Goal: Task Accomplishment & Management: Use online tool/utility

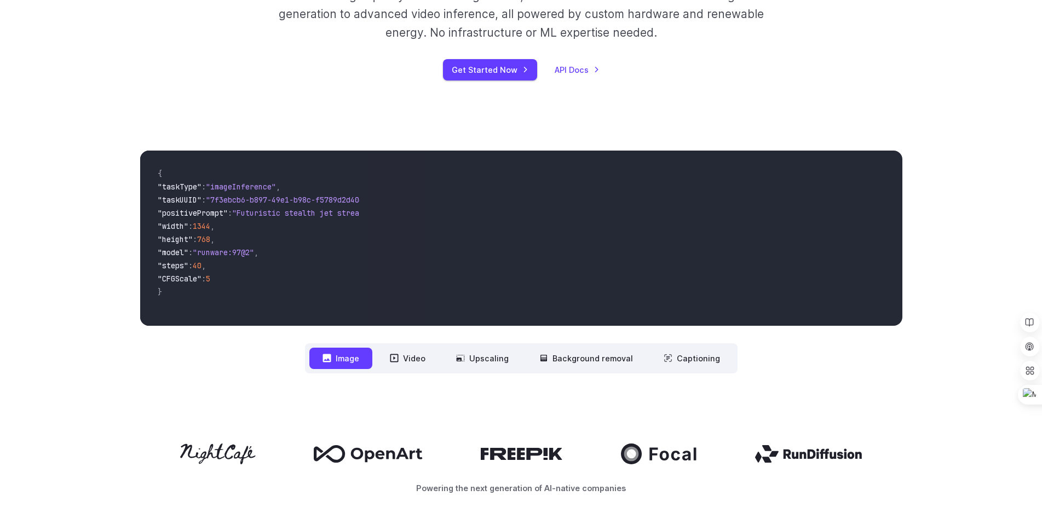
click at [815, 60] on div "Get Started Now API Docs" at bounding box center [521, 69] width 610 height 21
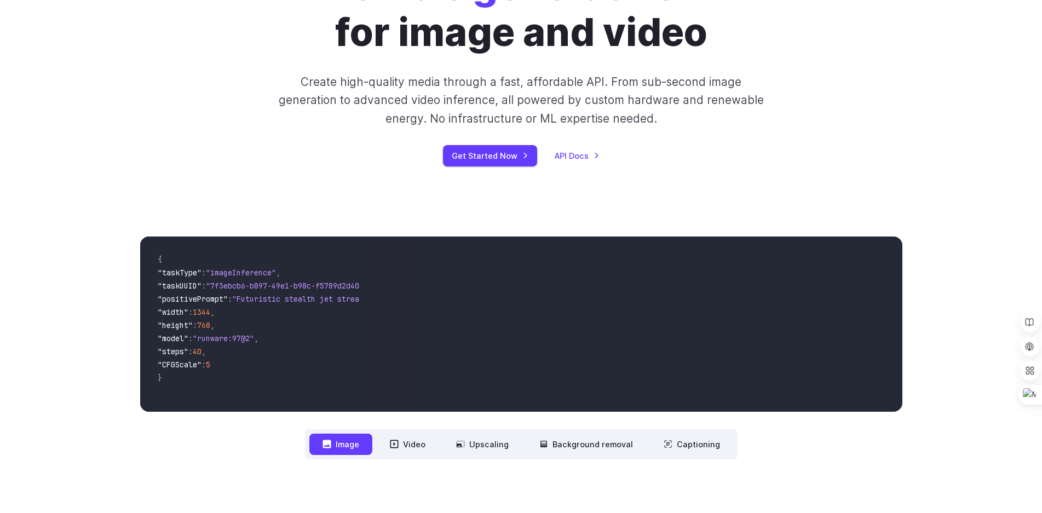
scroll to position [55, 0]
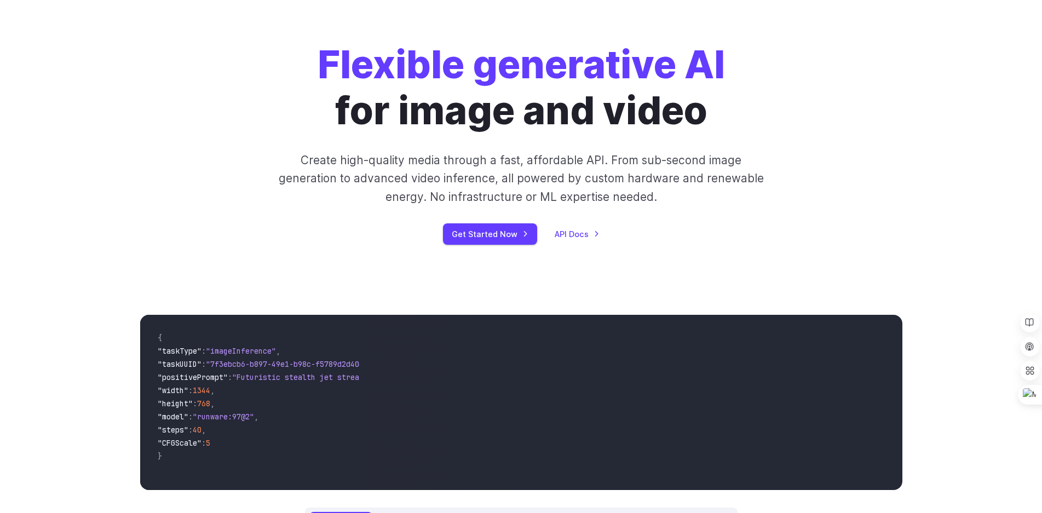
click at [880, 106] on div "Flexible generative AI for image and video Create high-quality media through a …" at bounding box center [521, 143] width 762 height 203
click at [521, 238] on link "Get Started Now" at bounding box center [490, 233] width 94 height 21
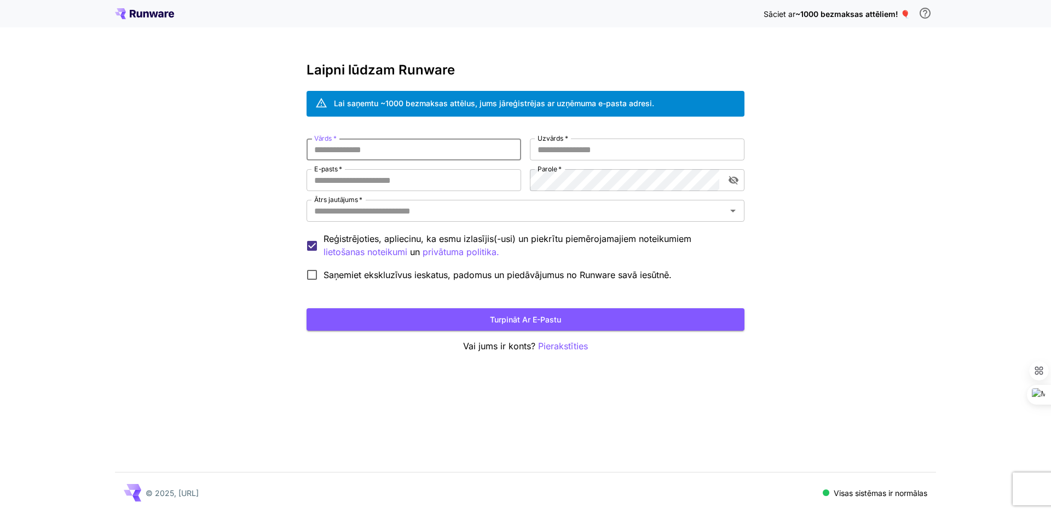
click at [369, 149] on input "Vārds   *" at bounding box center [414, 149] width 215 height 22
type input "****"
click at [390, 175] on input "E-pasts   *" at bounding box center [414, 180] width 215 height 22
type input "**********"
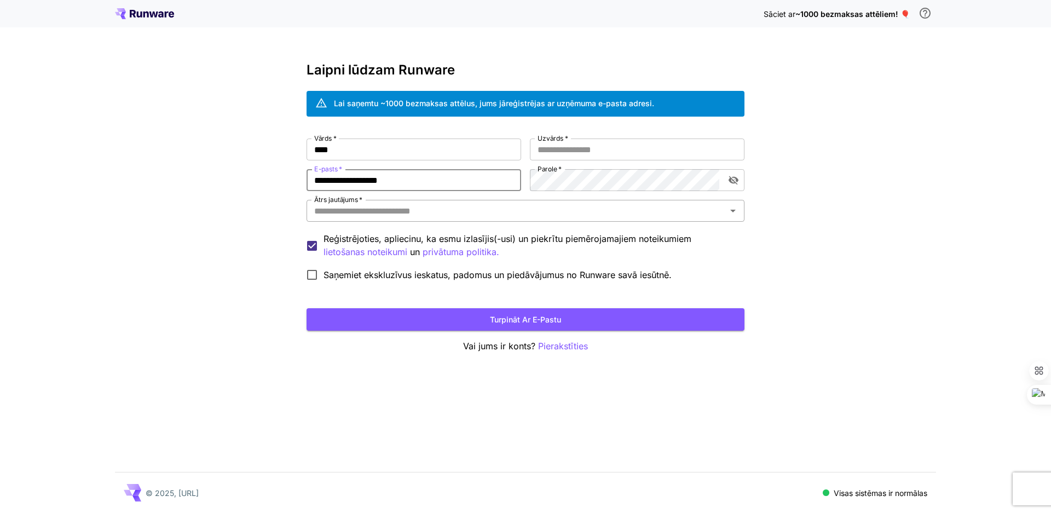
click at [412, 212] on input "Ātrs jautājums   *" at bounding box center [516, 210] width 413 height 15
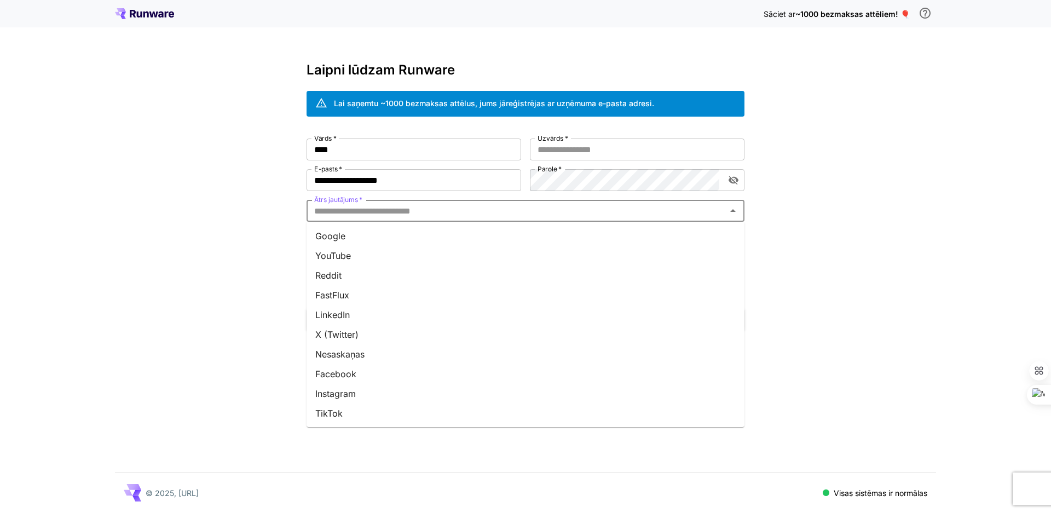
click at [347, 376] on font "Facebook" at bounding box center [335, 373] width 41 height 11
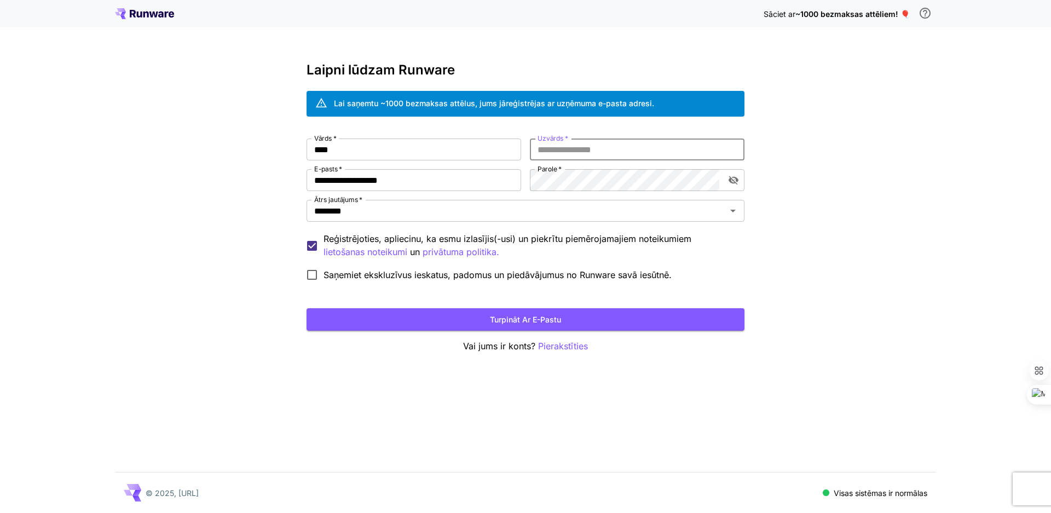
click at [619, 148] on input "Uzvārds   *" at bounding box center [637, 149] width 215 height 22
type input "*****"
click at [736, 180] on icon "pārslēgt paroles redzamību" at bounding box center [733, 180] width 11 height 11
click at [541, 320] on font "Turpināt ar e-pastu" at bounding box center [525, 319] width 71 height 9
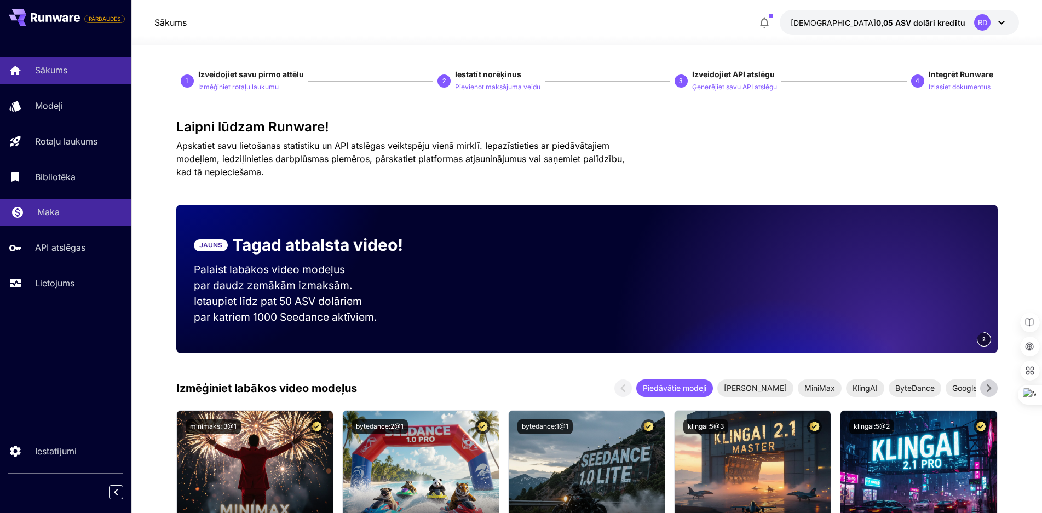
click at [49, 211] on font "Maka" at bounding box center [48, 211] width 22 height 11
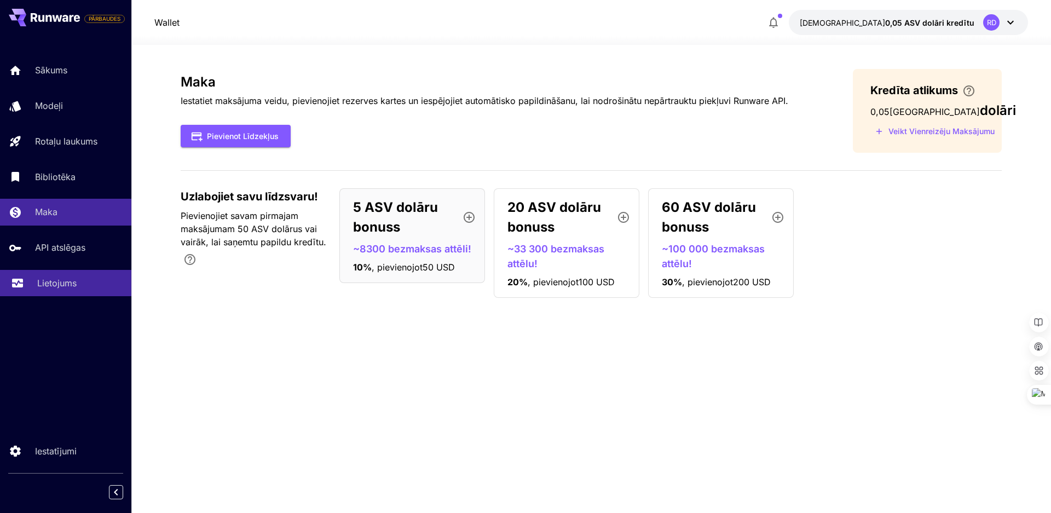
click at [72, 284] on font "Lietojums" at bounding box center [56, 283] width 39 height 11
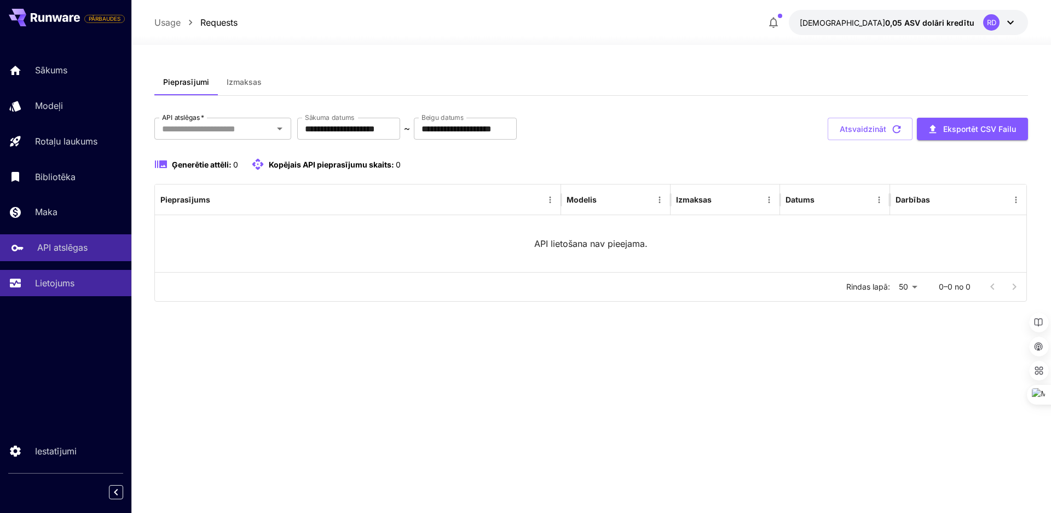
click at [77, 247] on font "API atslēgas" at bounding box center [62, 247] width 50 height 11
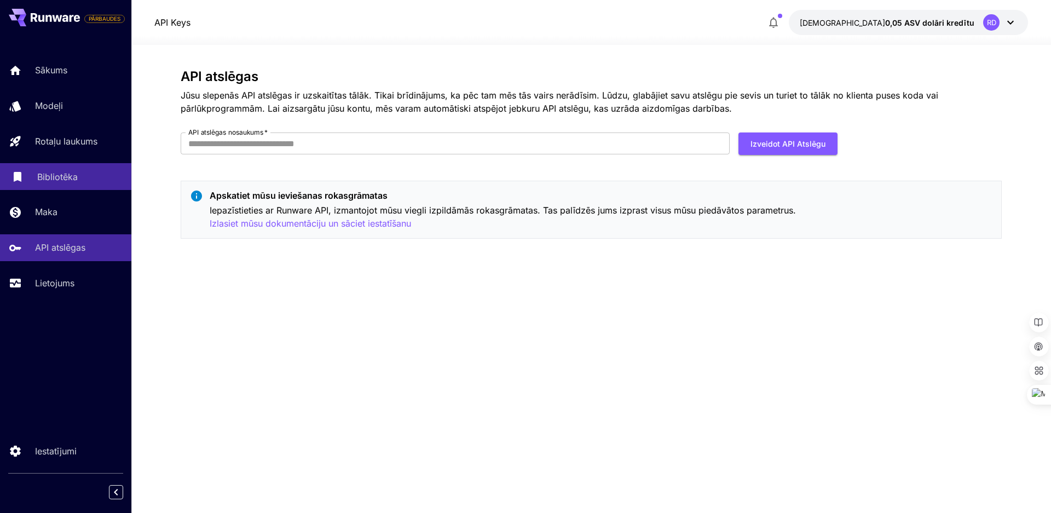
click at [68, 181] on font "Bibliotēka" at bounding box center [57, 176] width 41 height 11
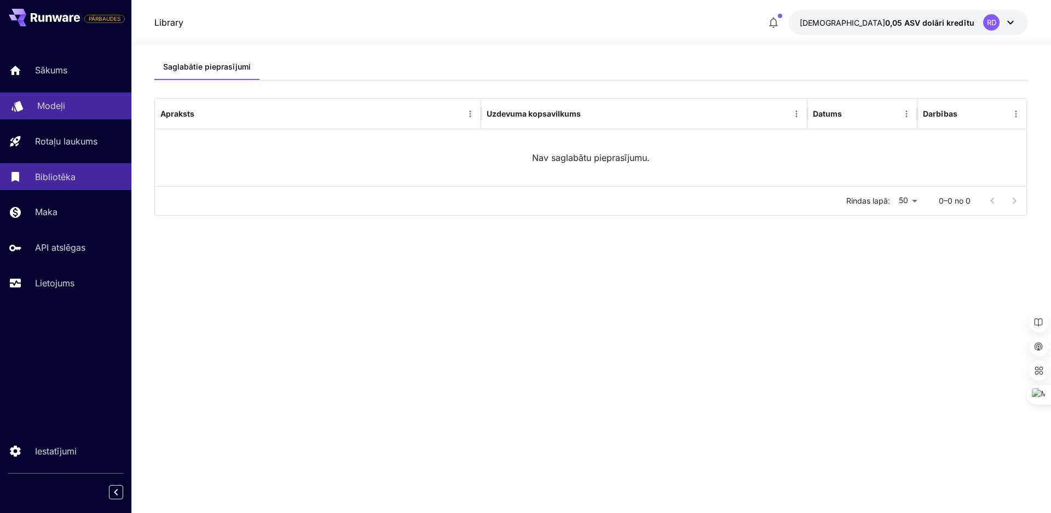
click at [55, 106] on font "Modeļi" at bounding box center [51, 105] width 28 height 11
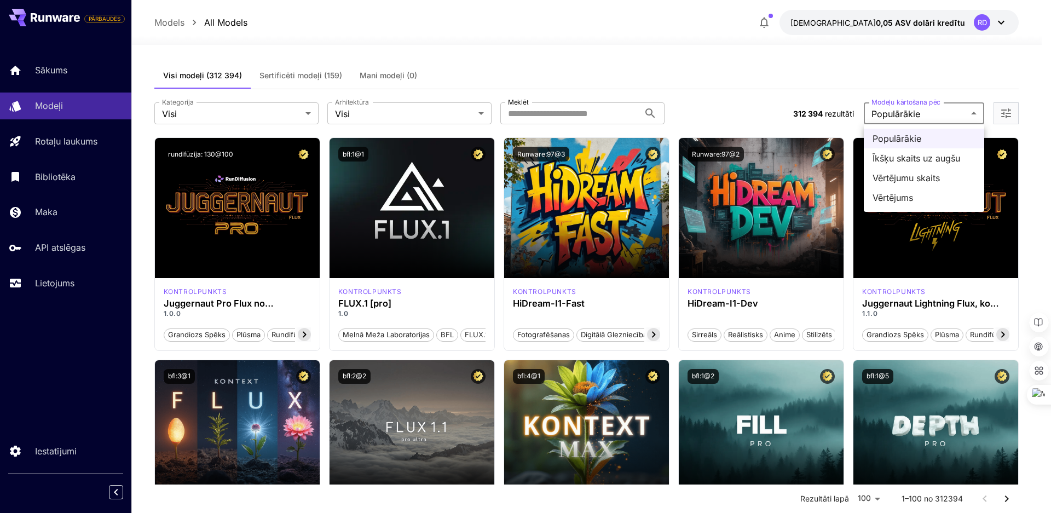
click at [949, 159] on font "Īkšķu skaits uz augšu" at bounding box center [917, 158] width 88 height 11
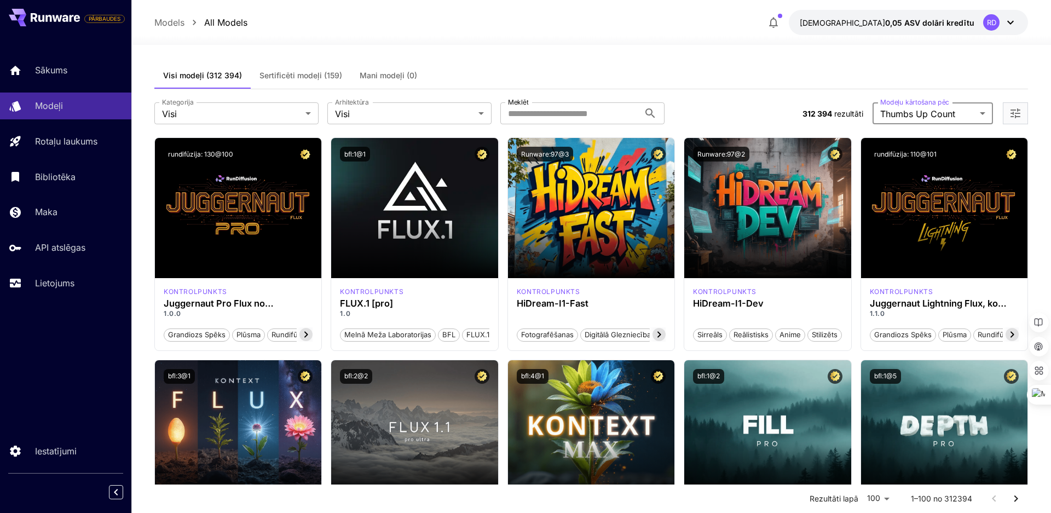
type input "**********"
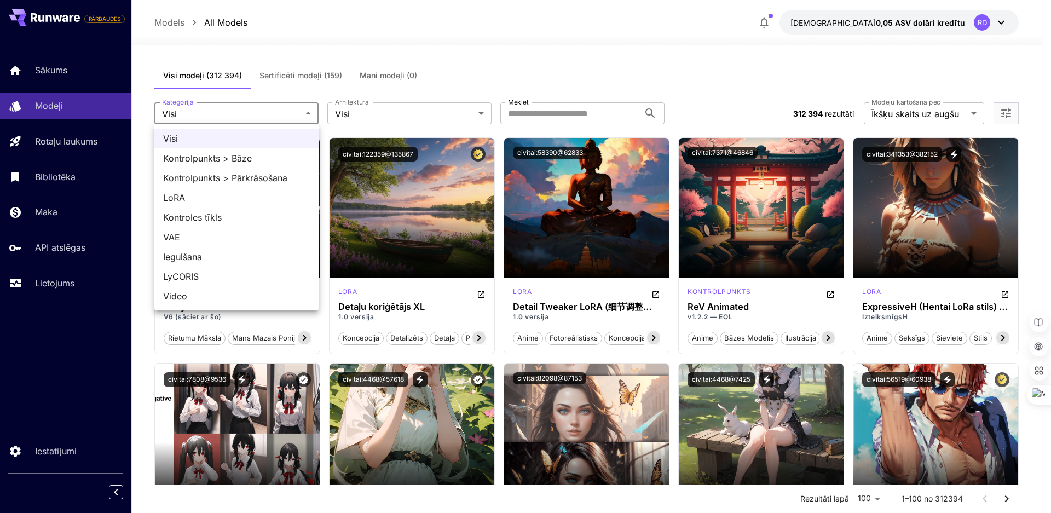
click at [480, 113] on div at bounding box center [525, 256] width 1051 height 513
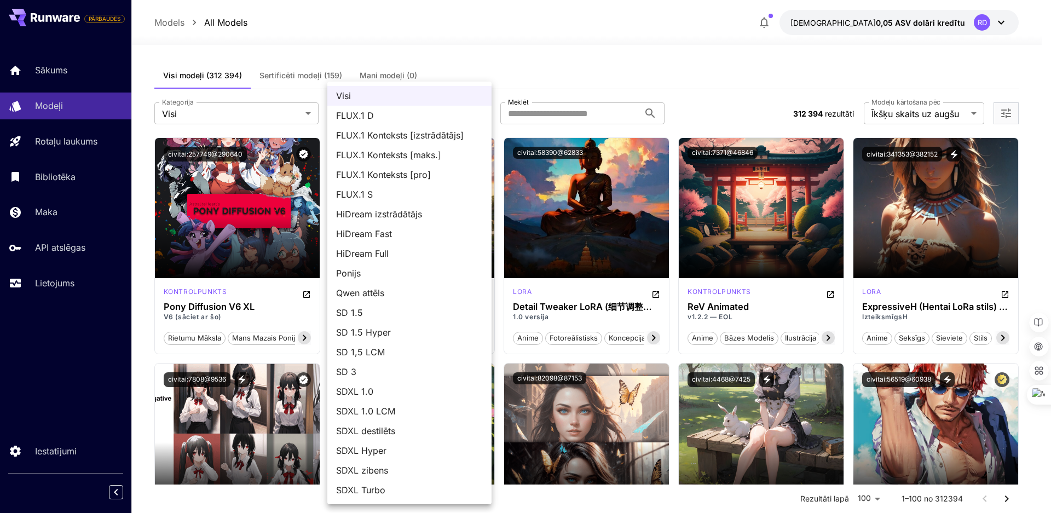
click at [712, 99] on div at bounding box center [525, 256] width 1051 height 513
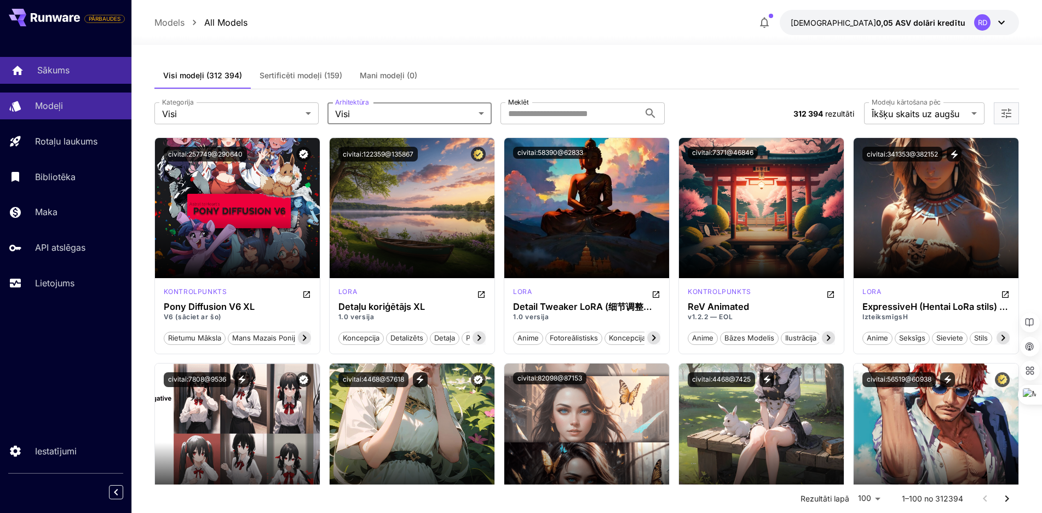
click at [46, 67] on font "Sākums" at bounding box center [53, 70] width 32 height 11
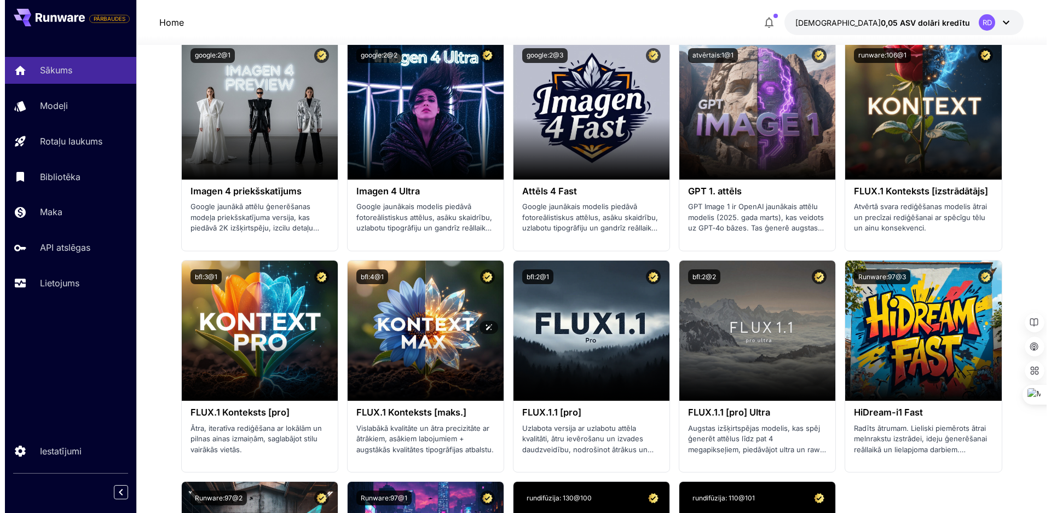
scroll to position [1916, 0]
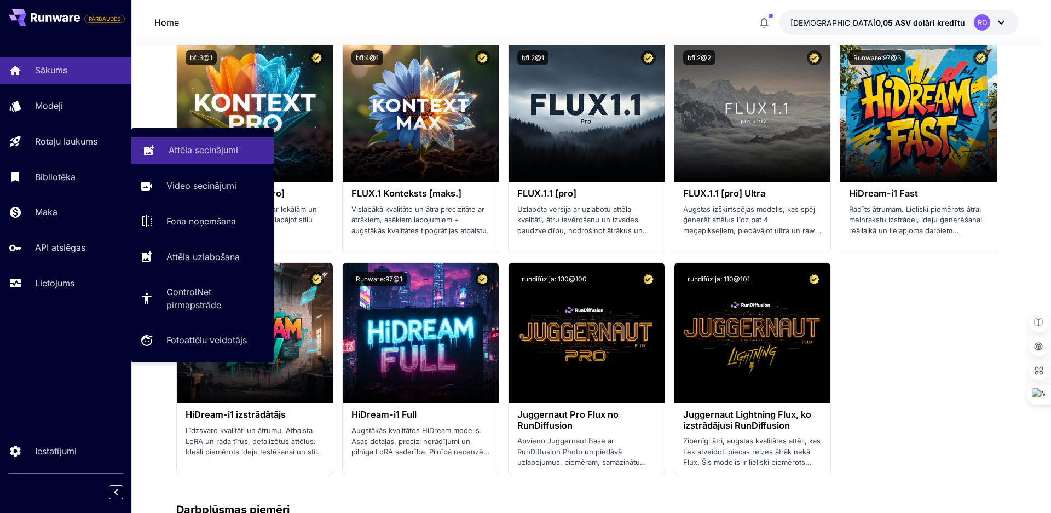
click at [198, 151] on font "Attēla secinājumi" at bounding box center [204, 150] width 70 height 11
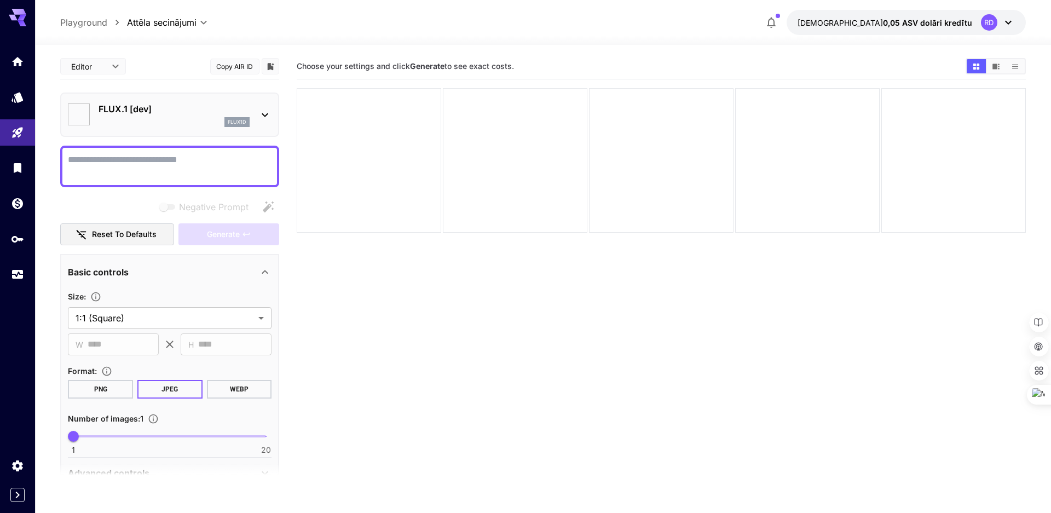
type input "**********"
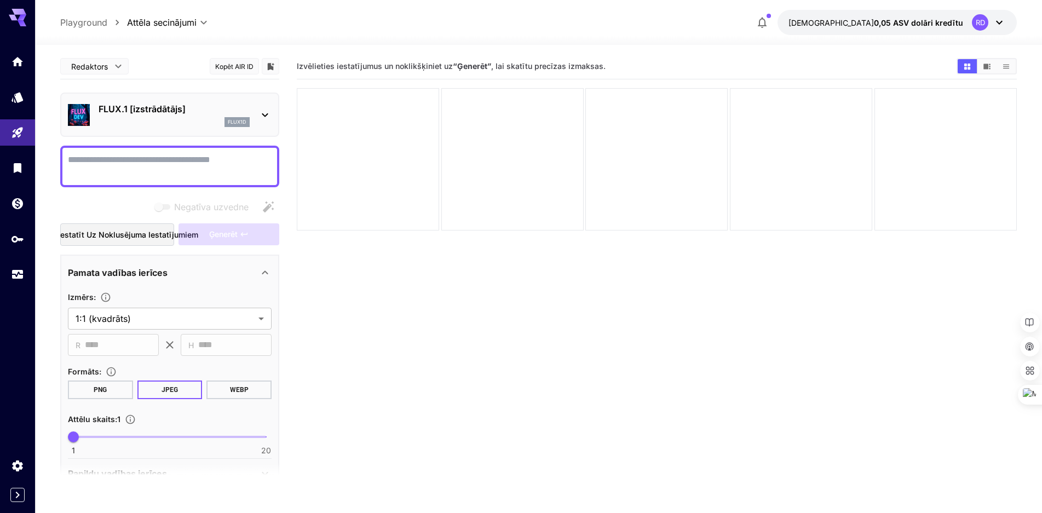
click at [77, 164] on textarea "Pilna lapa" at bounding box center [170, 166] width 204 height 26
paste textarea "**********"
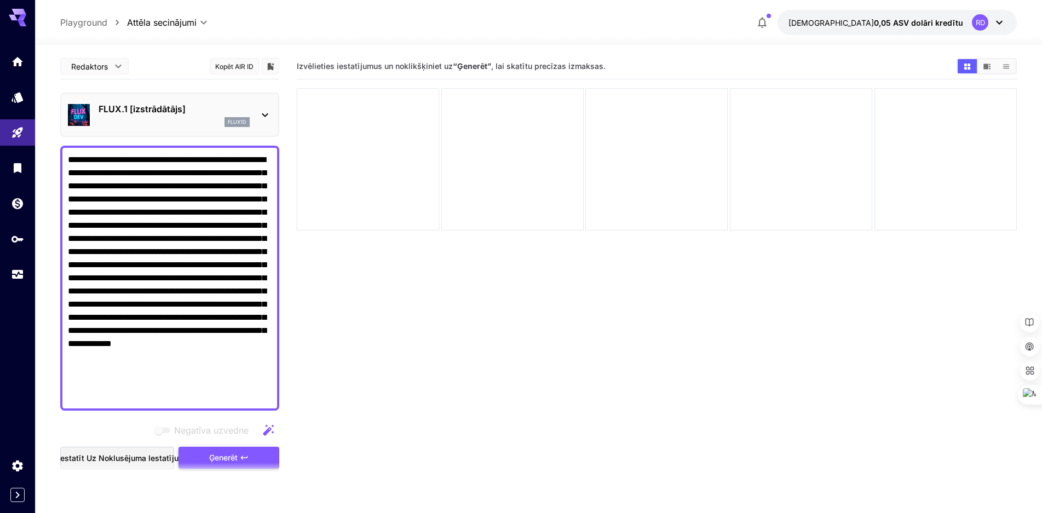
type textarea "**********"
click at [220, 453] on font "Ģenerēt" at bounding box center [223, 457] width 28 height 9
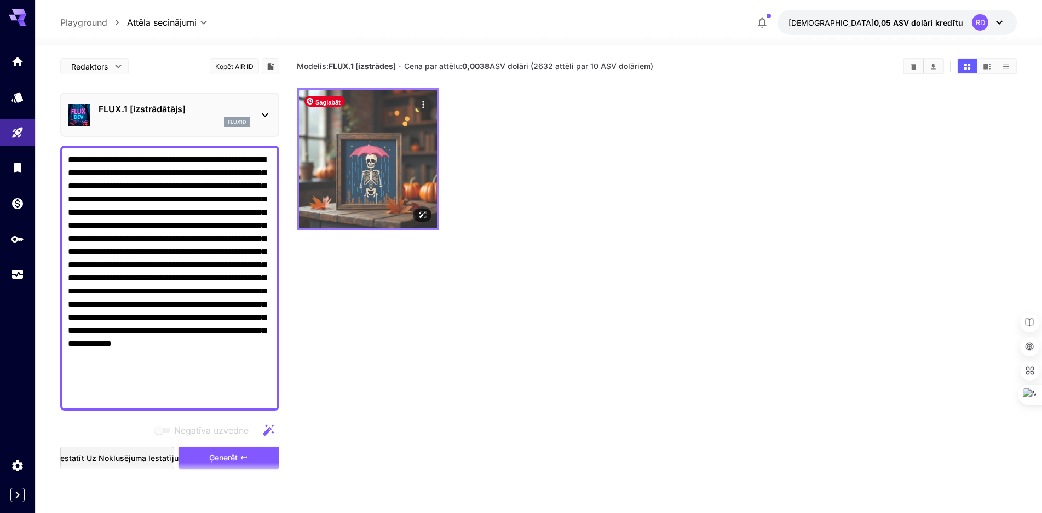
click at [373, 179] on img at bounding box center [368, 159] width 138 height 138
click at [366, 193] on img at bounding box center [368, 159] width 138 height 138
click at [425, 215] on icon "Atvērt pilnekrāna režīmā" at bounding box center [423, 214] width 11 height 11
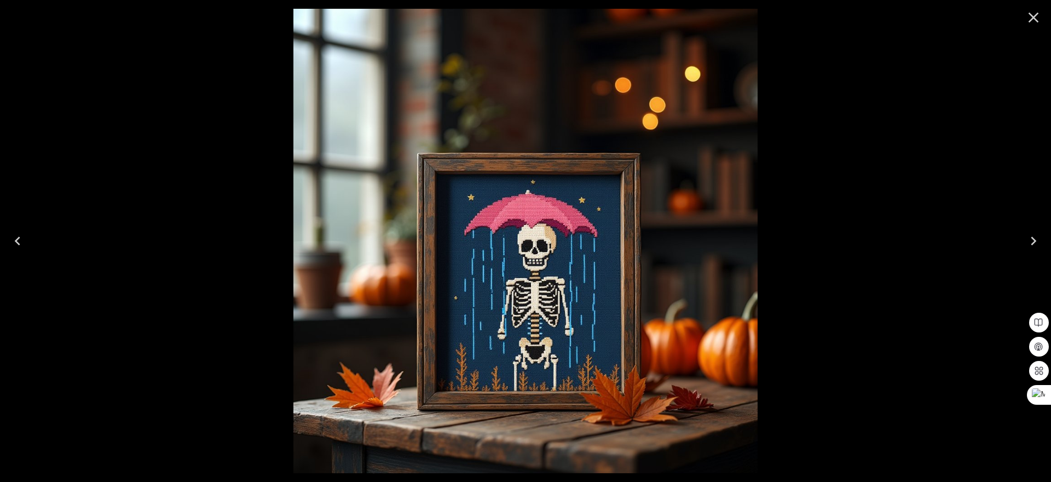
click at [1032, 17] on icon "Close" at bounding box center [1034, 18] width 18 height 18
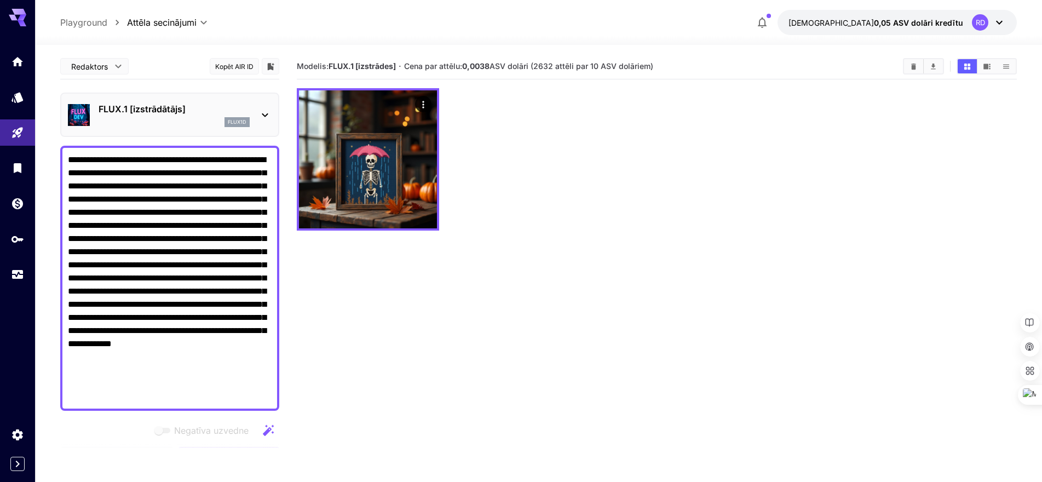
type textarea "*"
drag, startPoint x: 130, startPoint y: 385, endPoint x: 43, endPoint y: 165, distance: 237.1
click at [43, 165] on section "**********" at bounding box center [538, 306] width 1007 height 523
paste textarea
click at [241, 379] on textarea "**********" at bounding box center [170, 278] width 204 height 250
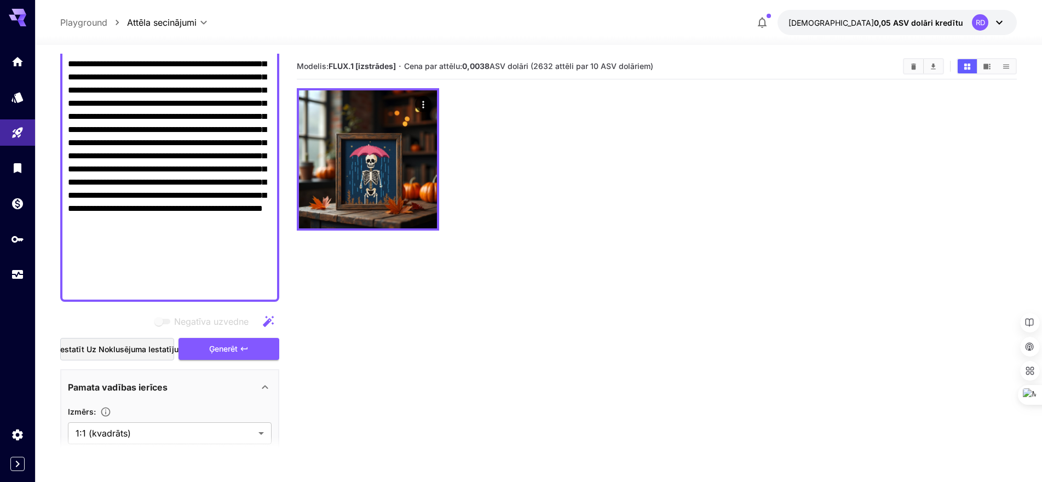
scroll to position [109, 0]
click at [223, 345] on font "Ģenerēt" at bounding box center [223, 347] width 28 height 9
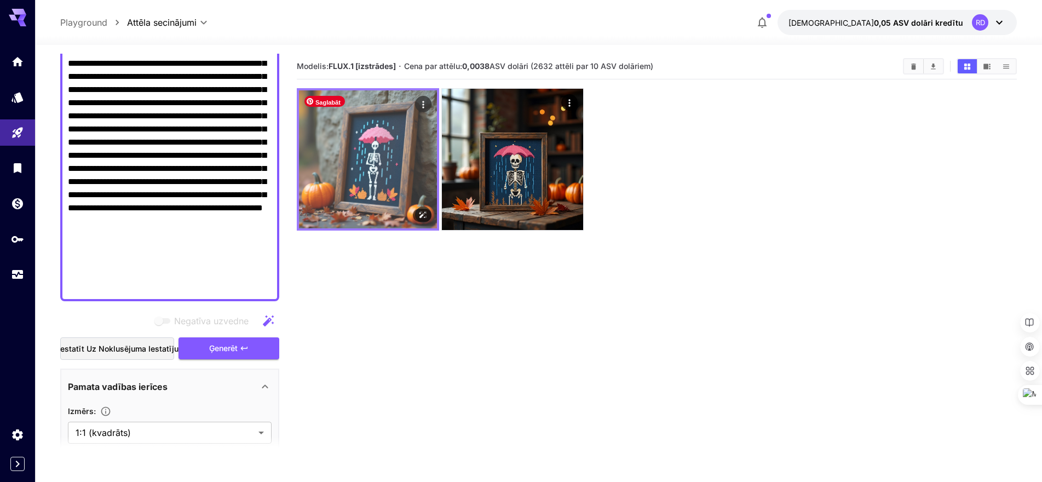
click at [372, 180] on img at bounding box center [368, 159] width 138 height 138
click at [376, 190] on img at bounding box center [368, 159] width 138 height 138
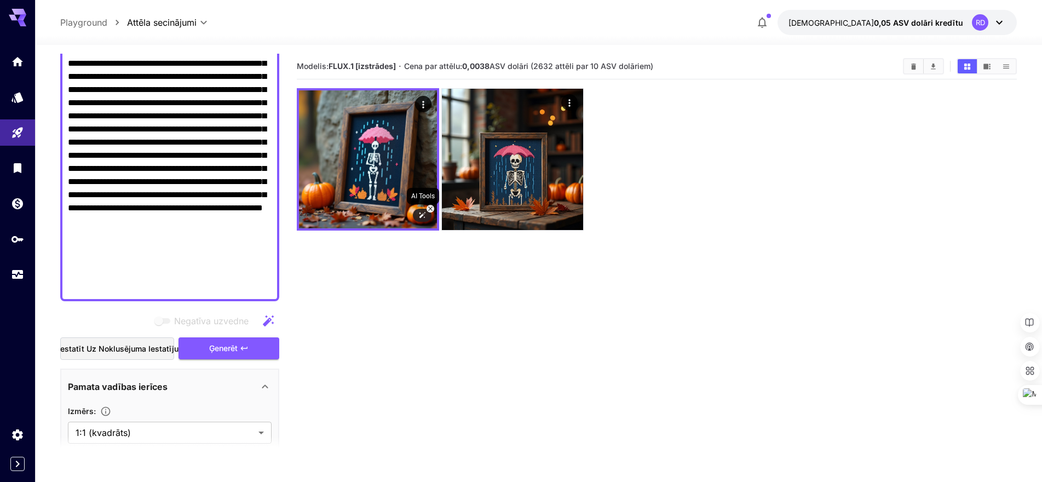
click at [424, 216] on icon at bounding box center [422, 215] width 8 height 8
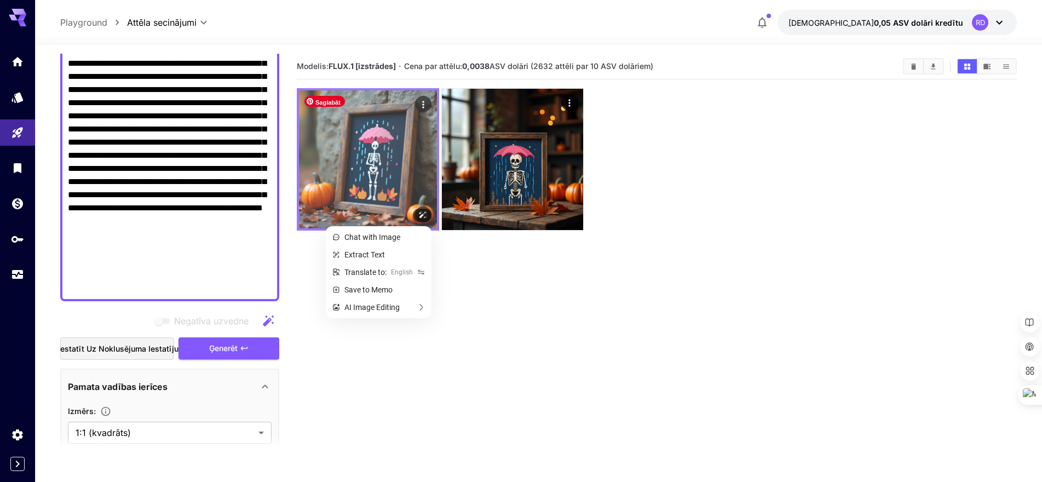
click at [389, 195] on img at bounding box center [368, 159] width 138 height 138
click at [422, 170] on img at bounding box center [368, 159] width 138 height 138
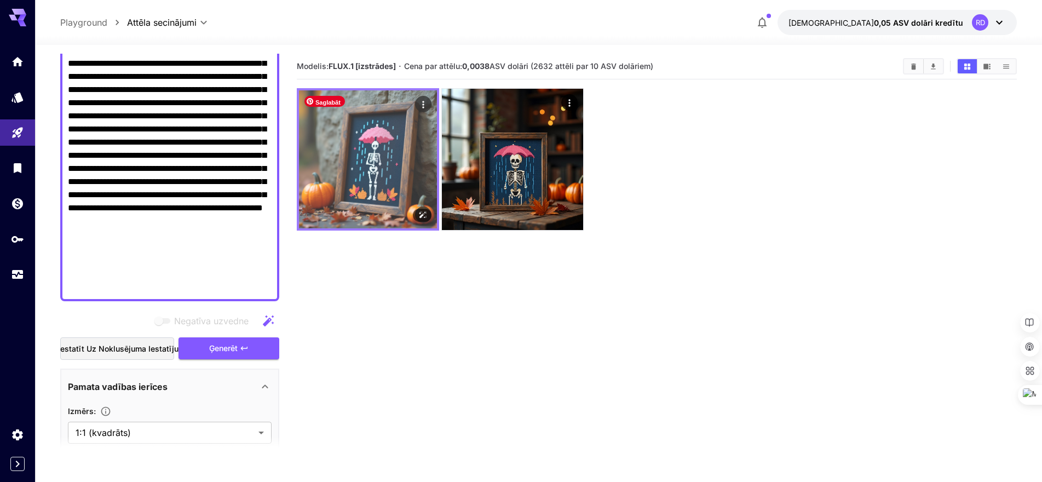
click at [354, 143] on img at bounding box center [368, 159] width 138 height 138
click at [322, 191] on img at bounding box center [368, 159] width 138 height 138
click at [424, 106] on icon "Darbības" at bounding box center [423, 104] width 11 height 11
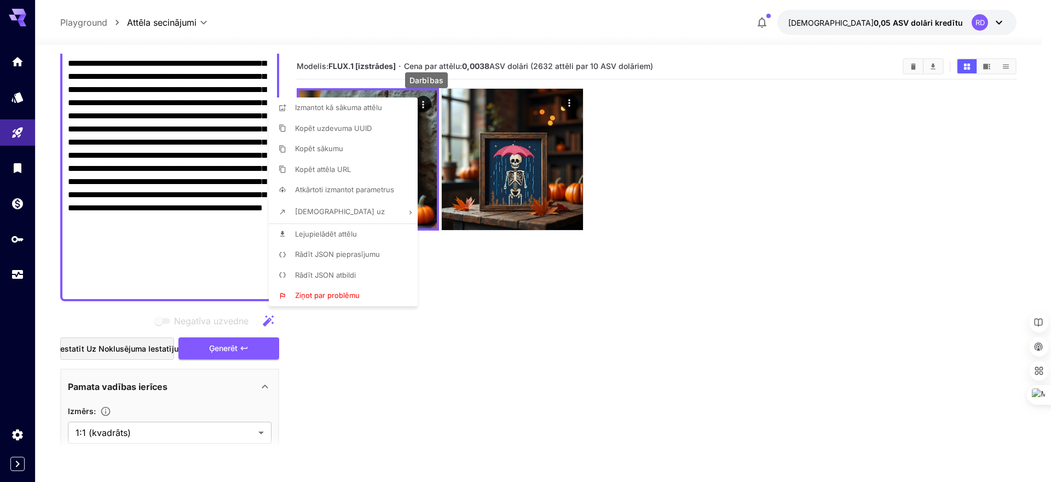
click at [342, 233] on font "Lejupielādēt attēlu" at bounding box center [326, 233] width 62 height 9
click at [166, 270] on div at bounding box center [525, 241] width 1051 height 482
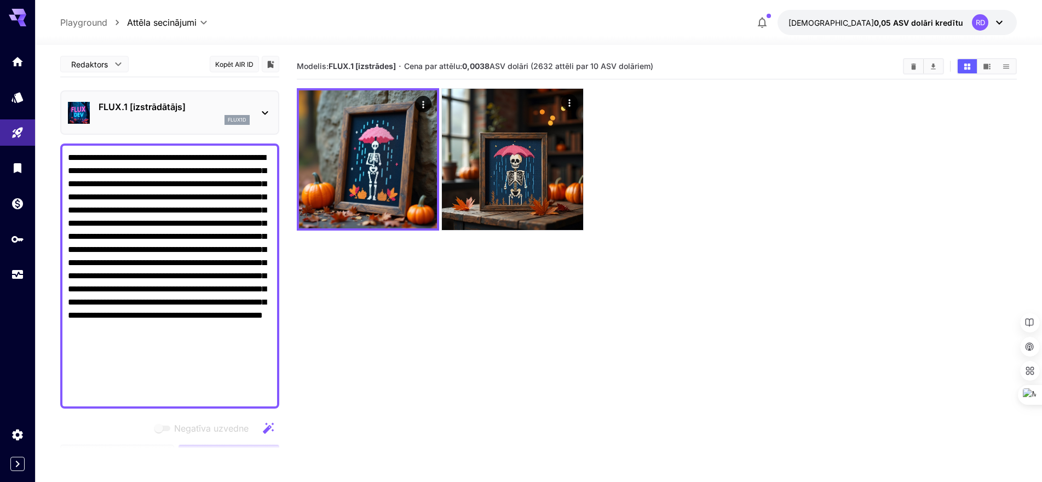
scroll to position [0, 0]
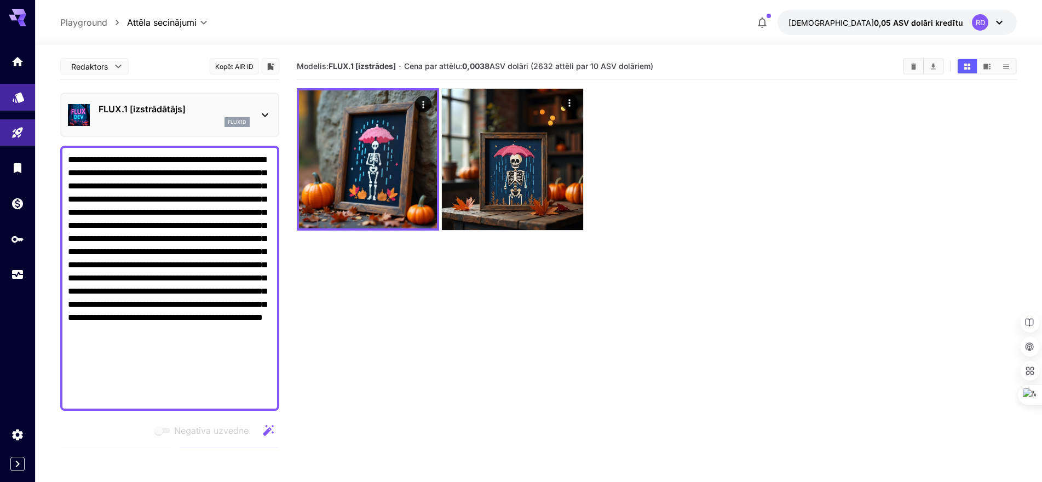
drag, startPoint x: 267, startPoint y: 250, endPoint x: 33, endPoint y: 87, distance: 284.7
click at [33, 87] on div "**********" at bounding box center [521, 284] width 1042 height 568
paste textarea
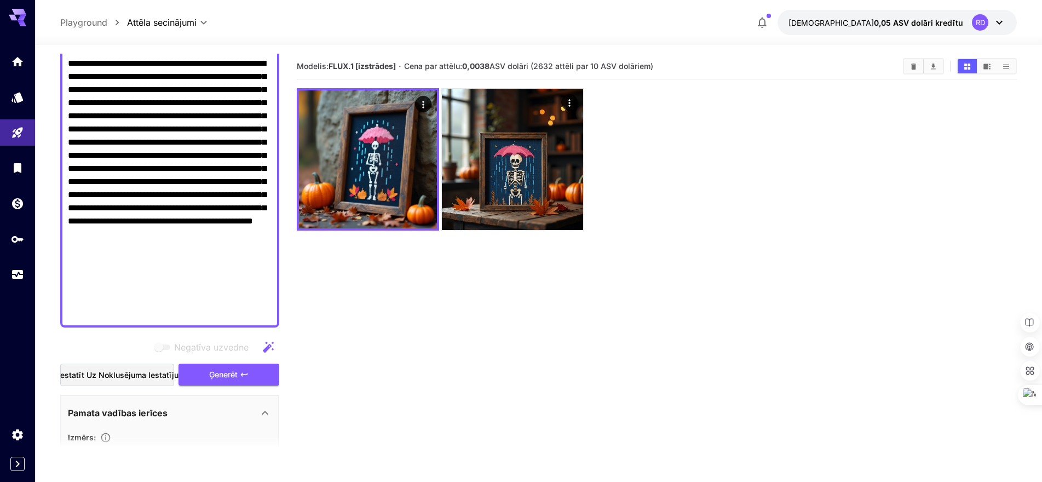
scroll to position [109, 0]
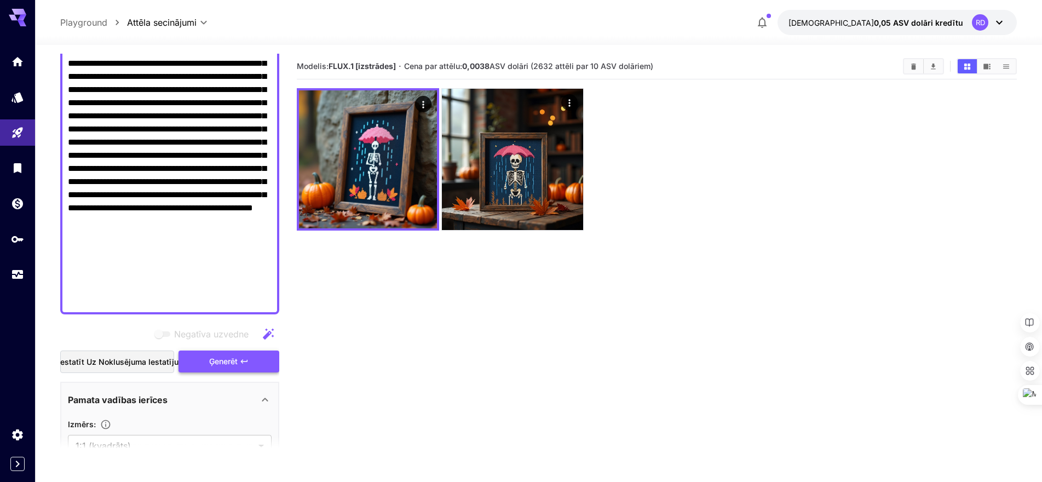
click at [222, 359] on font "Ģenerēt" at bounding box center [223, 360] width 28 height 9
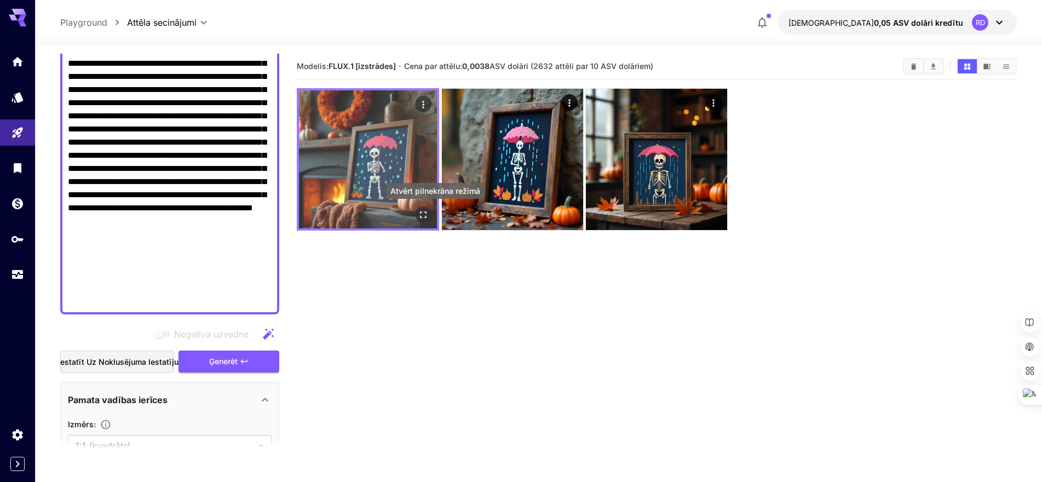
click at [422, 216] on icon "Atvērt pilnekrāna režīmā" at bounding box center [423, 214] width 11 height 11
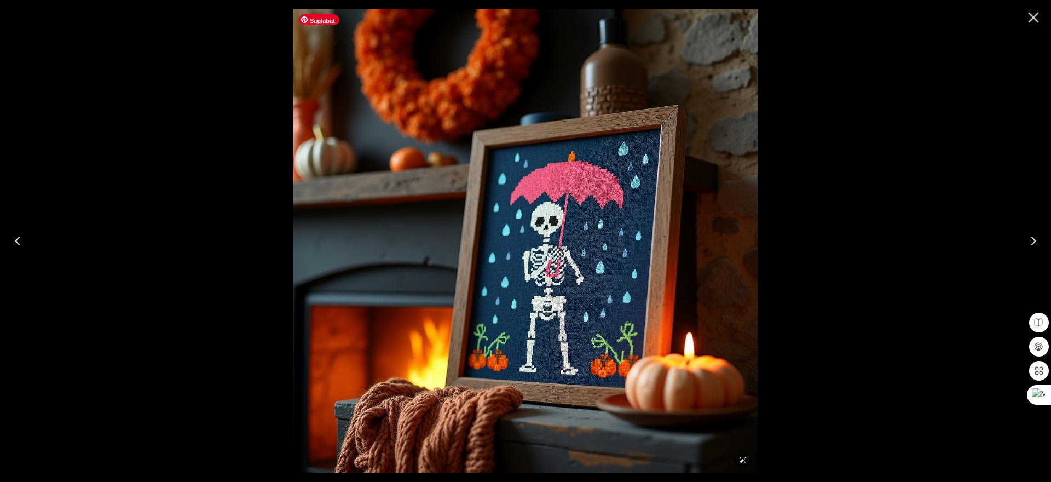
click at [299, 223] on img at bounding box center [525, 241] width 464 height 464
click at [1035, 18] on icon "Close" at bounding box center [1034, 18] width 10 height 10
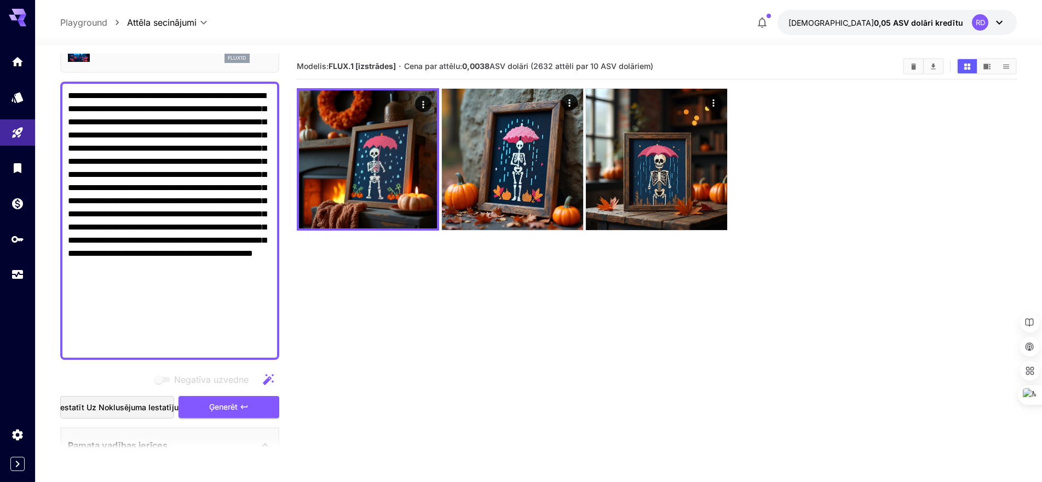
scroll to position [0, 0]
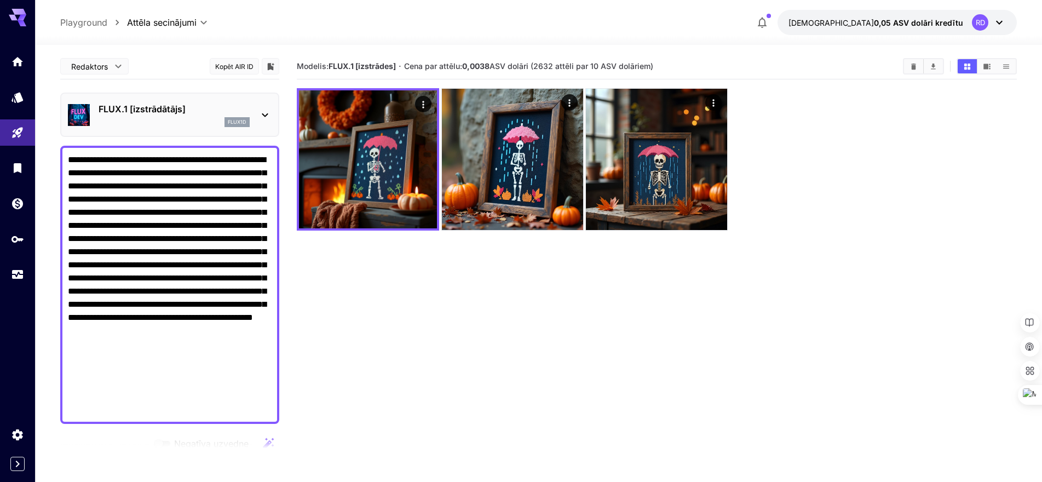
drag, startPoint x: 131, startPoint y: 361, endPoint x: 50, endPoint y: 165, distance: 212.4
click at [50, 165] on section "**********" at bounding box center [538, 306] width 1007 height 523
paste textarea "**********"
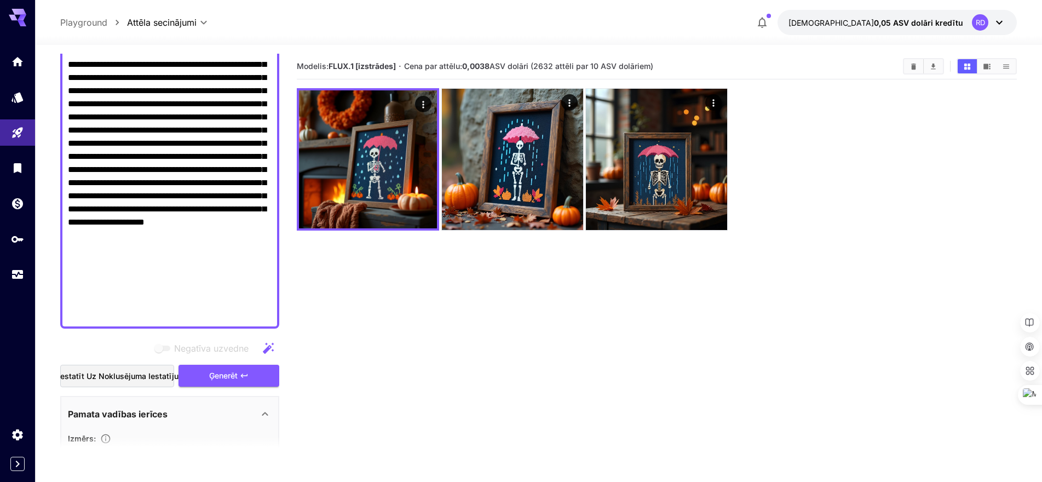
scroll to position [109, 0]
click at [218, 374] on font "Ģenerēt" at bounding box center [223, 373] width 28 height 9
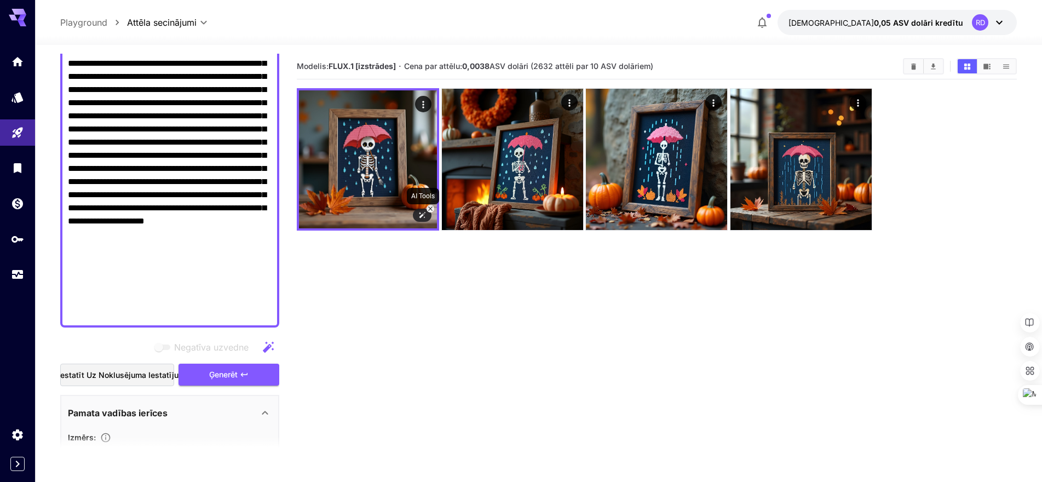
click at [420, 215] on icon at bounding box center [422, 215] width 8 height 8
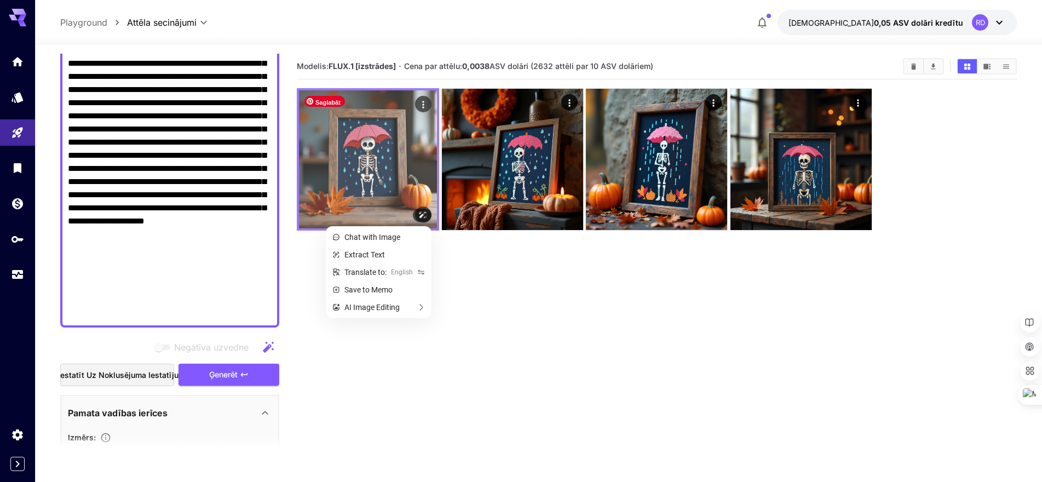
click at [389, 205] on img at bounding box center [368, 159] width 138 height 138
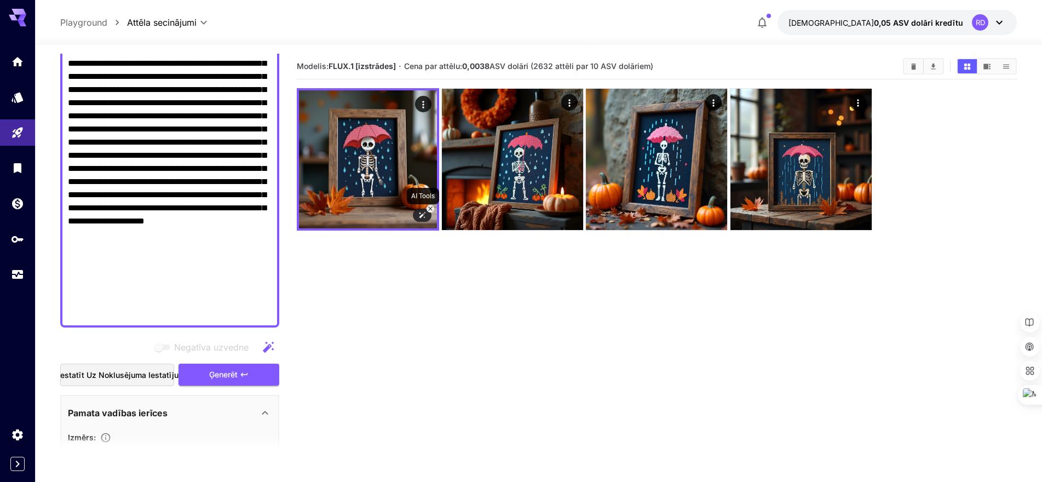
click at [419, 218] on icon at bounding box center [422, 215] width 8 height 8
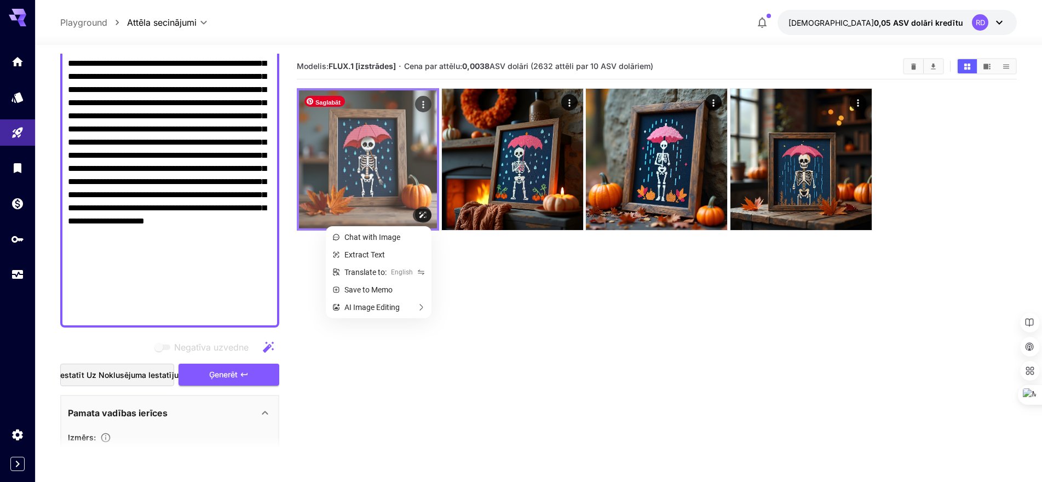
click at [383, 161] on img at bounding box center [368, 159] width 138 height 138
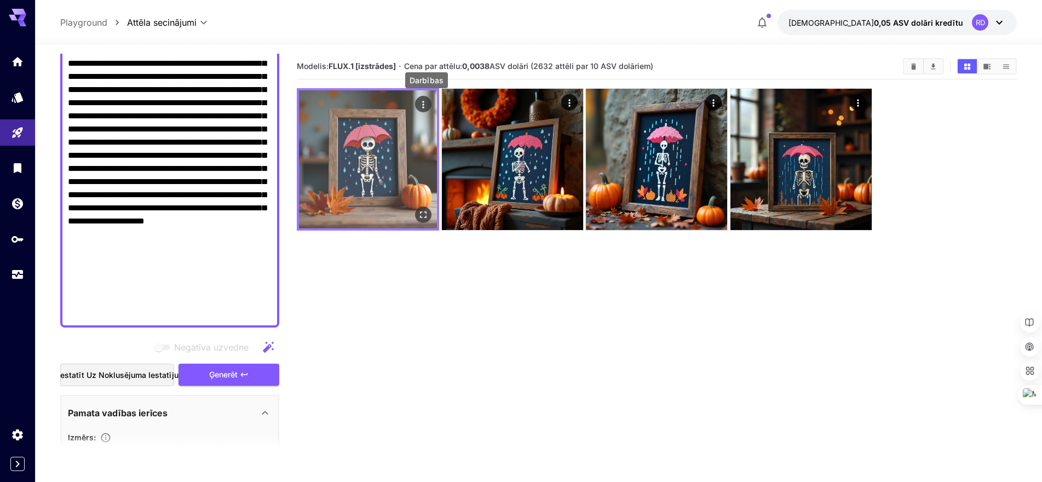
click at [420, 106] on icon "Darbības" at bounding box center [423, 104] width 11 height 11
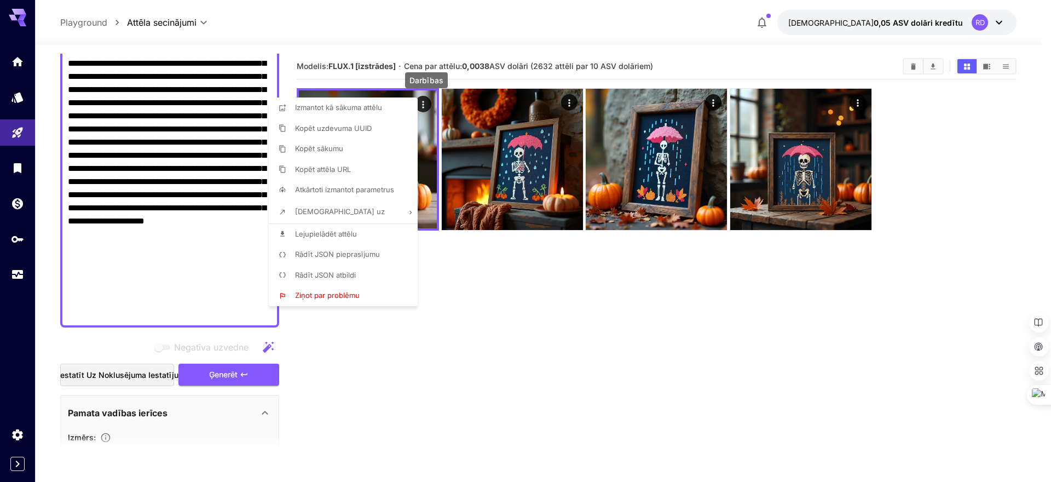
click at [348, 232] on font "Lejupielādēt attēlu" at bounding box center [326, 233] width 62 height 9
click at [371, 362] on div at bounding box center [525, 241] width 1051 height 482
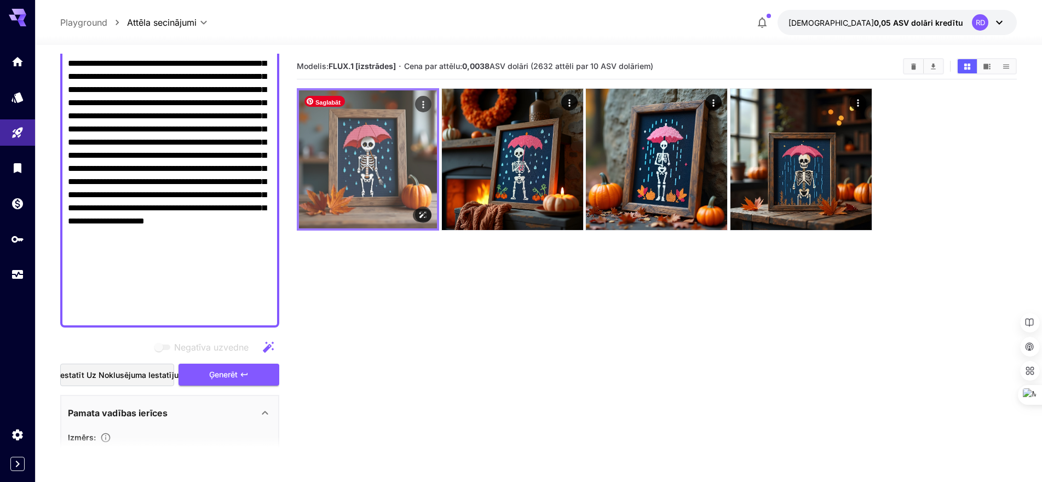
click at [404, 210] on img at bounding box center [368, 159] width 138 height 138
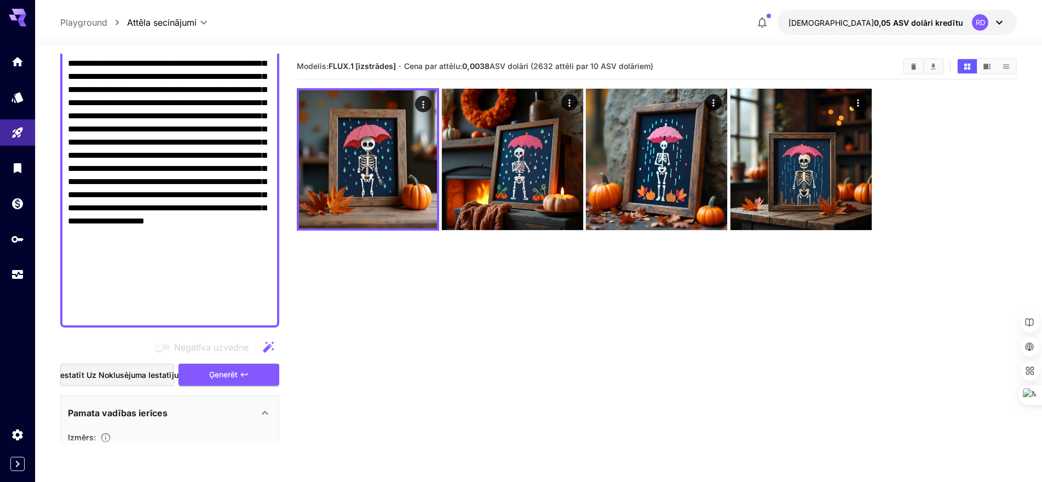
click at [417, 459] on section "Modelis: FLUX.1 [izstrādes] · Cena par attēlu: 0,0038 ASV dolāri (2632 attēli p…" at bounding box center [657, 295] width 720 height 482
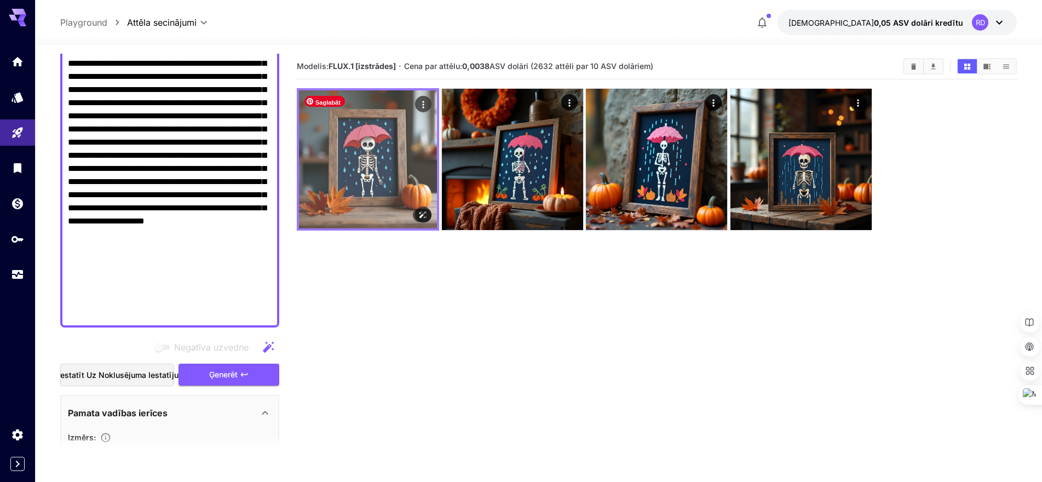
click at [380, 211] on img at bounding box center [368, 159] width 138 height 138
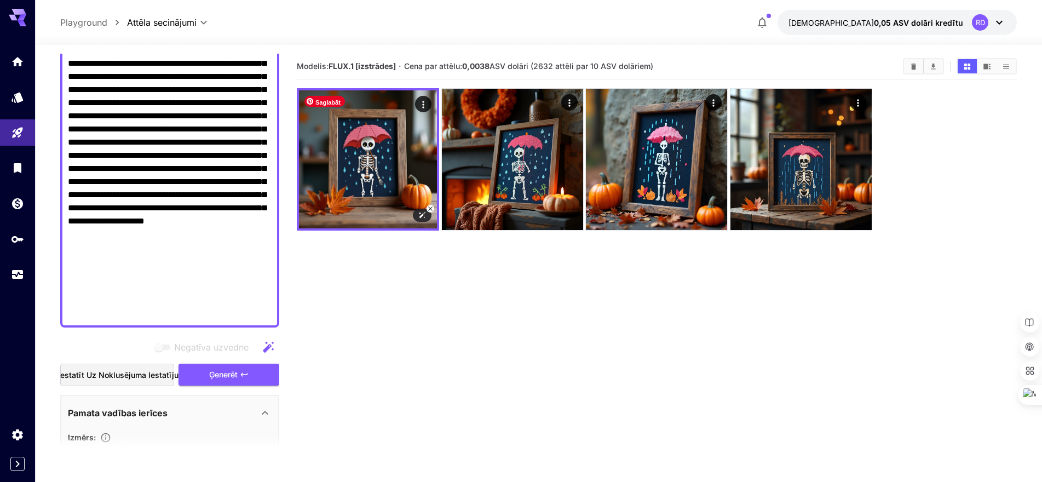
click at [419, 212] on icon at bounding box center [422, 215] width 8 height 8
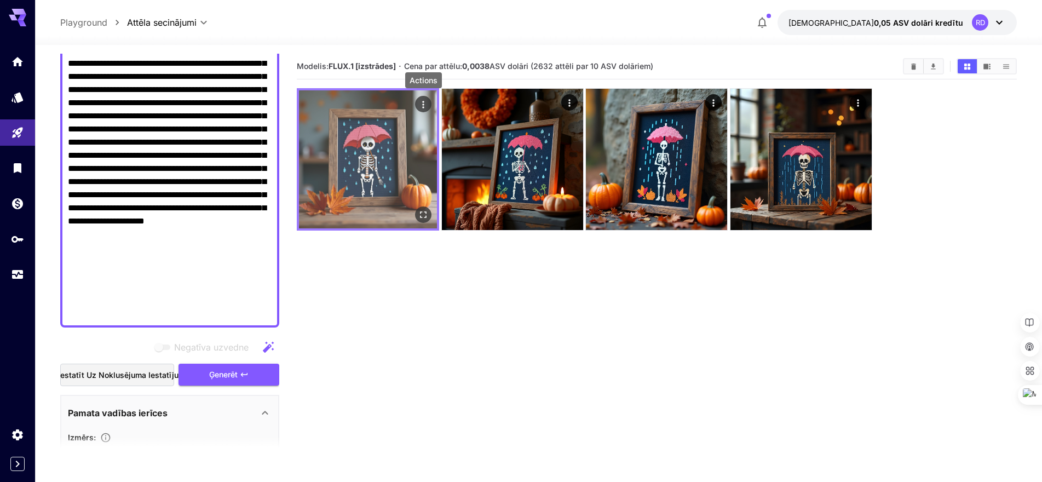
click at [422, 106] on icon "Darbības" at bounding box center [423, 104] width 11 height 11
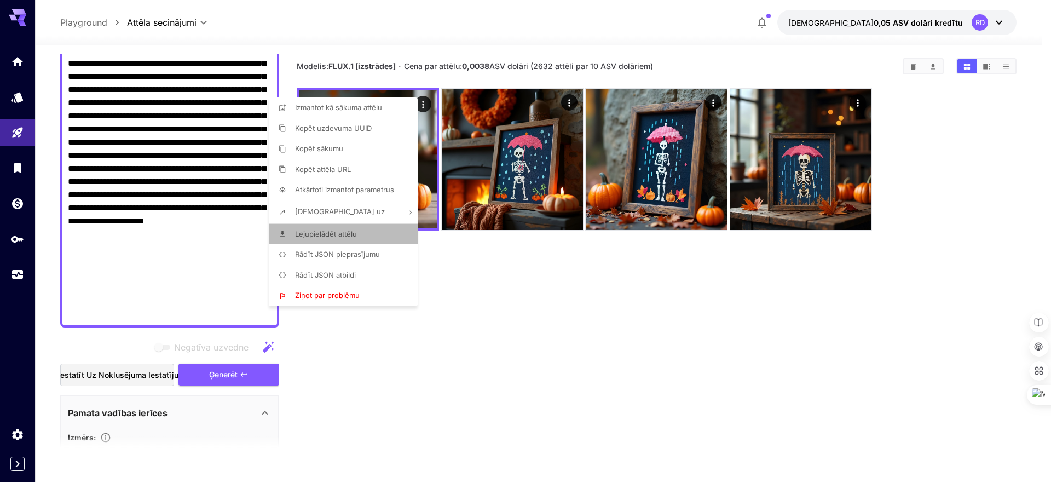
click at [345, 234] on font "Lejupielādēt attēlu" at bounding box center [326, 233] width 62 height 9
click at [195, 270] on div at bounding box center [525, 241] width 1051 height 482
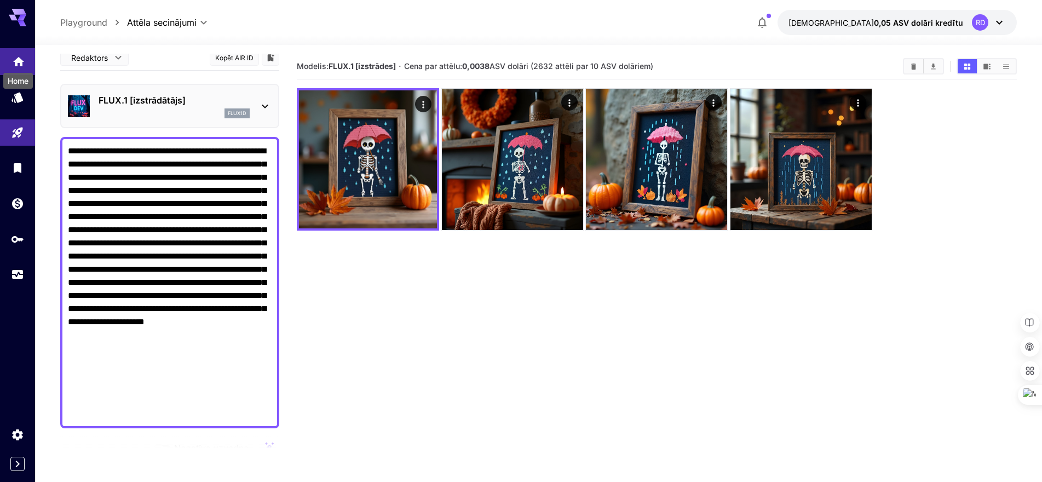
scroll to position [0, 0]
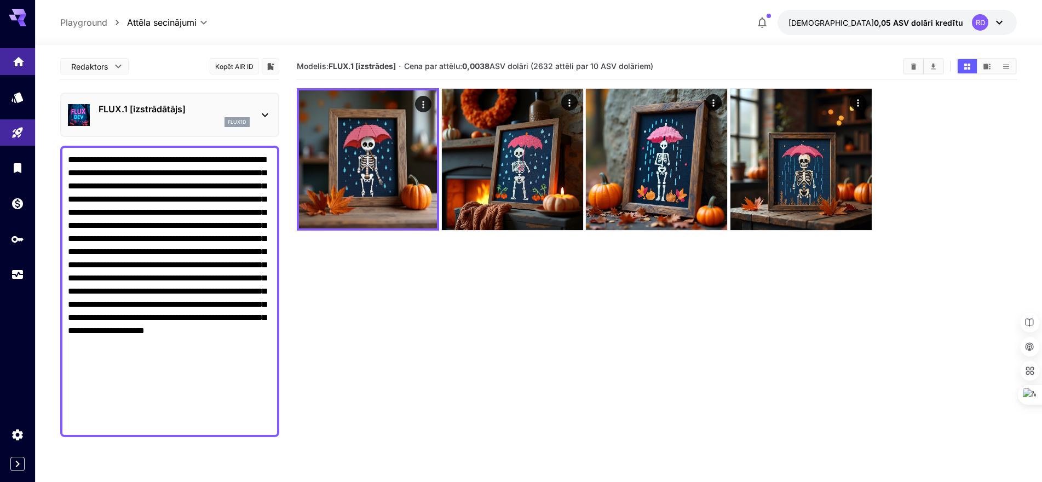
drag, startPoint x: 259, startPoint y: 244, endPoint x: 23, endPoint y: 50, distance: 305.3
click at [23, 50] on div "**********" at bounding box center [521, 284] width 1042 height 568
paste textarea
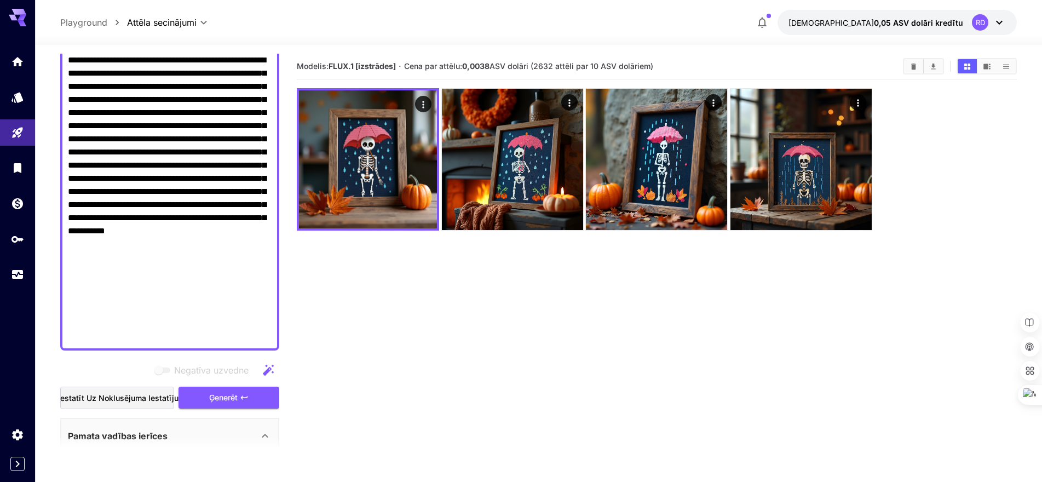
scroll to position [164, 0]
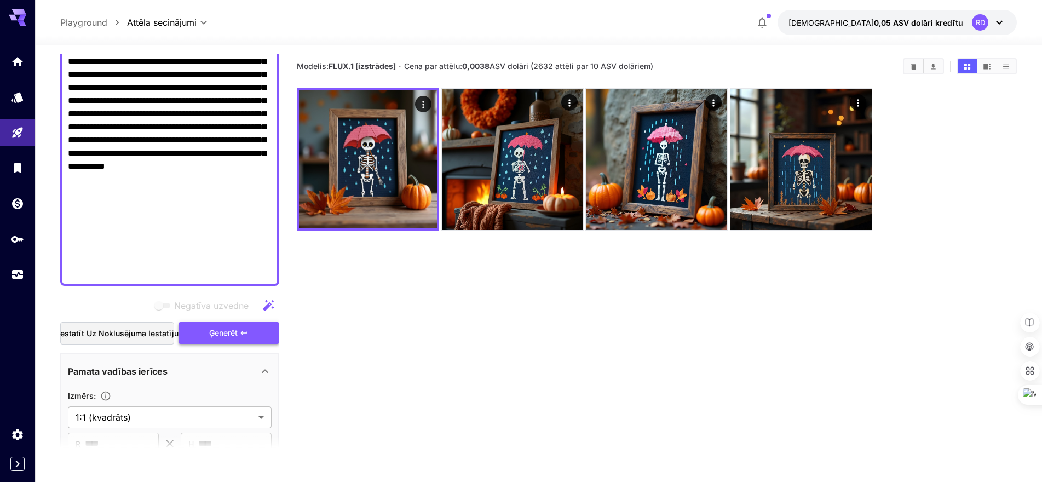
click at [226, 332] on font "Ģenerēt" at bounding box center [223, 332] width 28 height 9
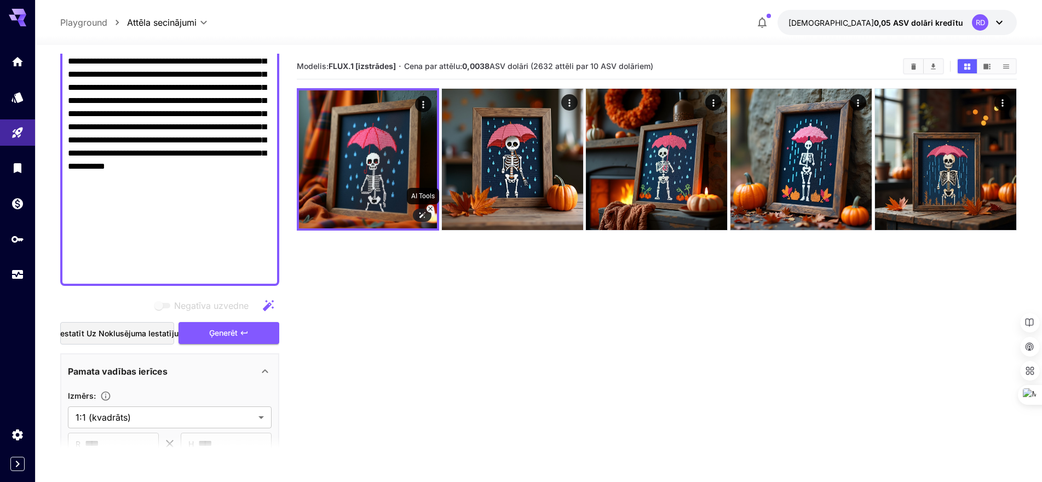
click at [423, 218] on icon at bounding box center [422, 215] width 8 height 8
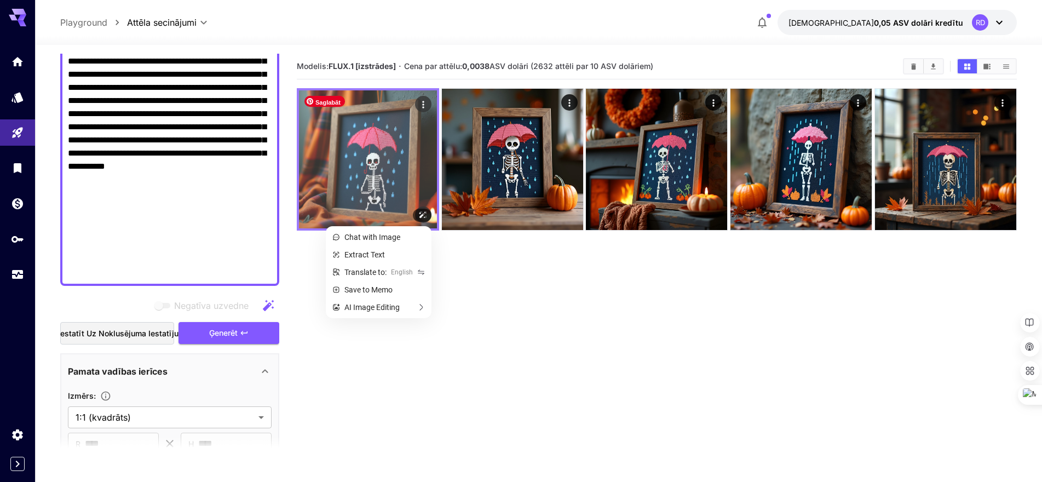
click at [370, 196] on img at bounding box center [368, 159] width 138 height 138
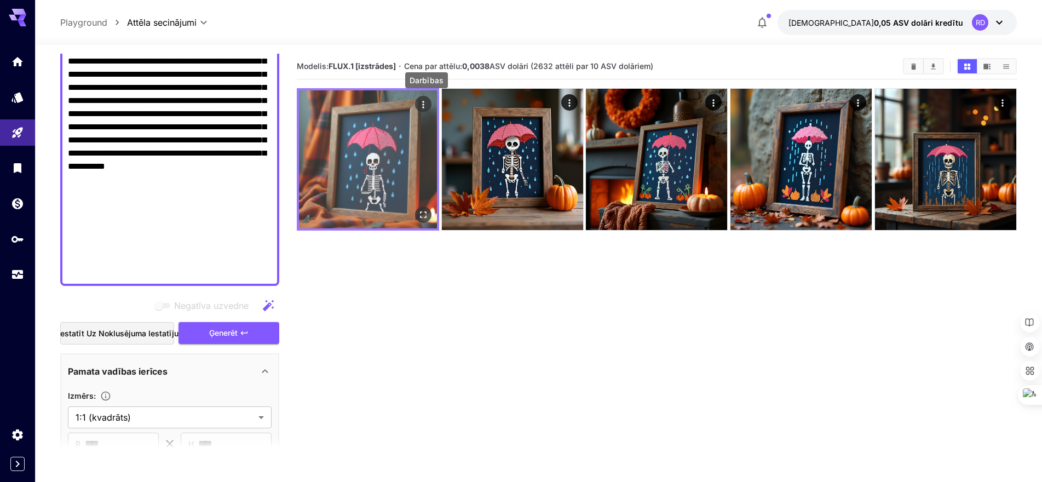
click at [420, 104] on icon "Darbības" at bounding box center [423, 104] width 11 height 11
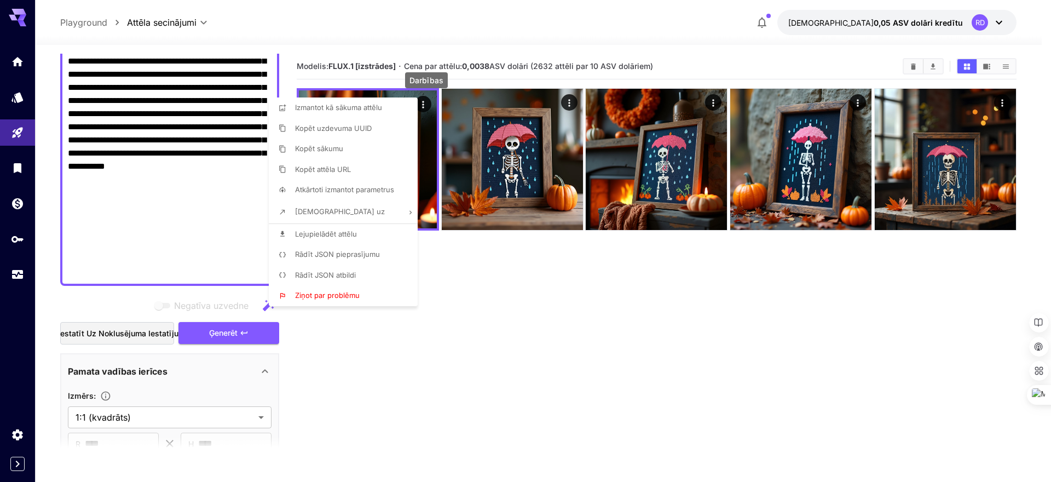
click at [351, 235] on font "Lejupielādēt attēlu" at bounding box center [326, 233] width 62 height 9
click at [234, 192] on div at bounding box center [525, 241] width 1051 height 482
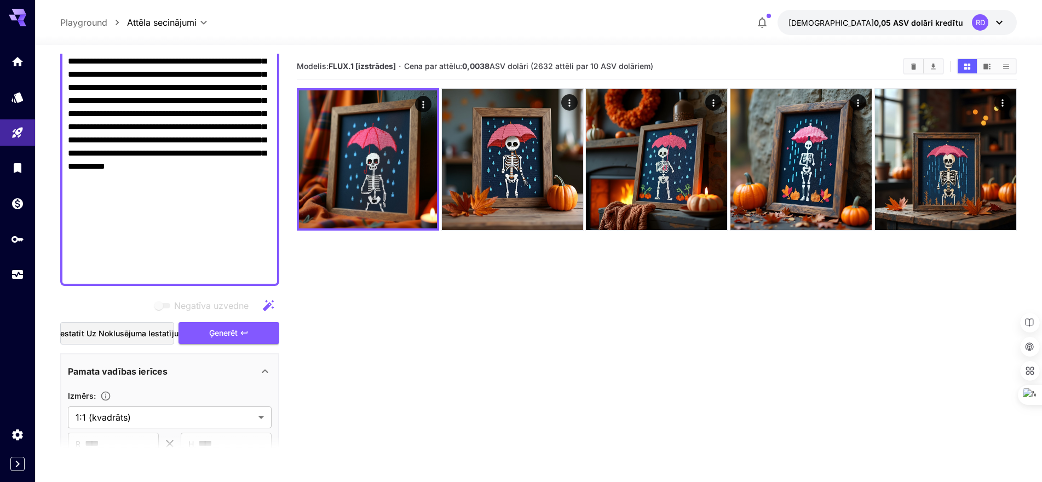
scroll to position [0, 0]
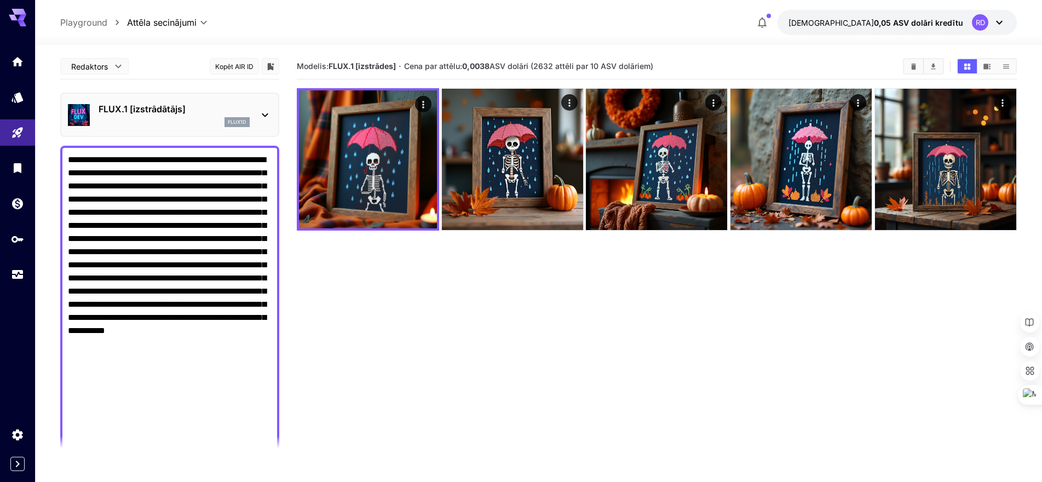
drag, startPoint x: 227, startPoint y: 192, endPoint x: 39, endPoint y: 153, distance: 191.6
click at [39, 153] on section "**********" at bounding box center [538, 306] width 1007 height 523
paste textarea "**********"
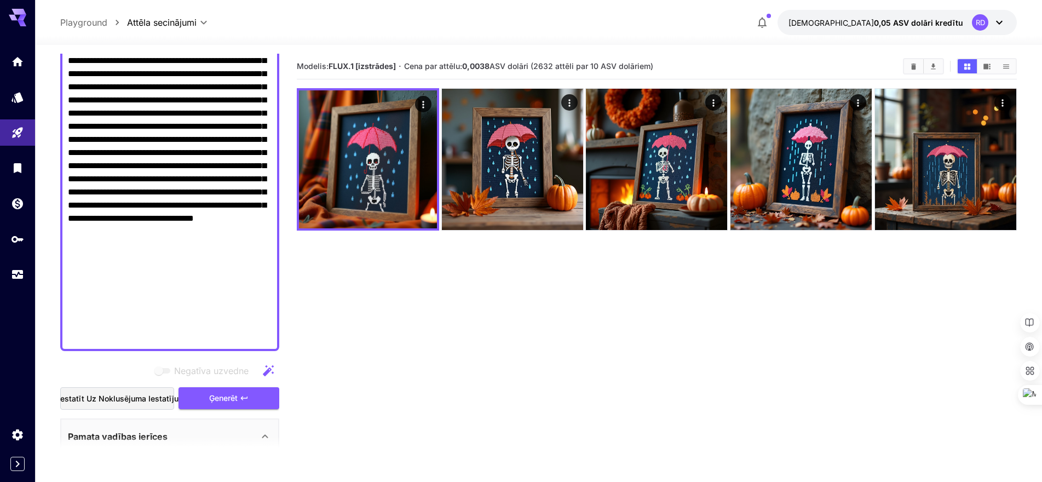
scroll to position [164, 0]
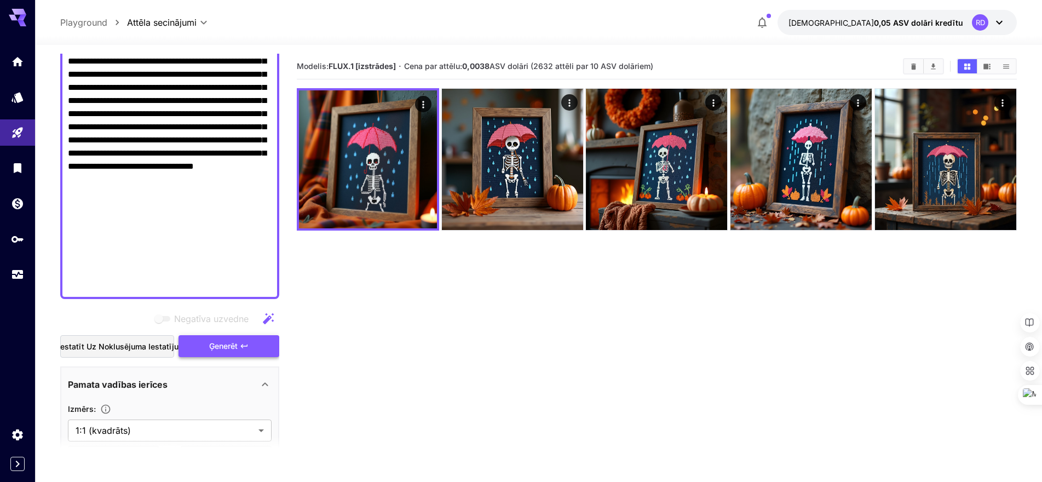
type textarea "**********"
click at [217, 344] on font "Ģenerēt" at bounding box center [223, 345] width 28 height 9
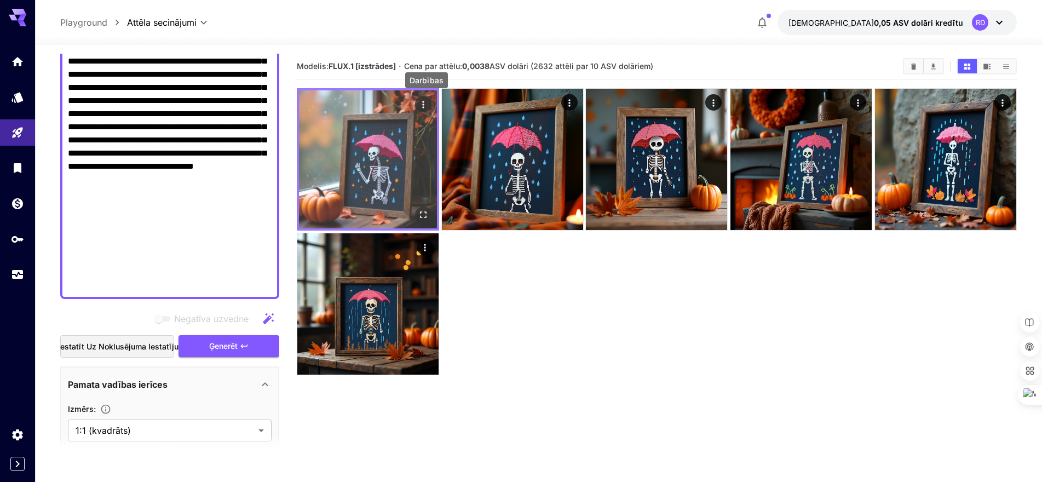
click at [423, 100] on icon "Darbības" at bounding box center [423, 104] width 11 height 11
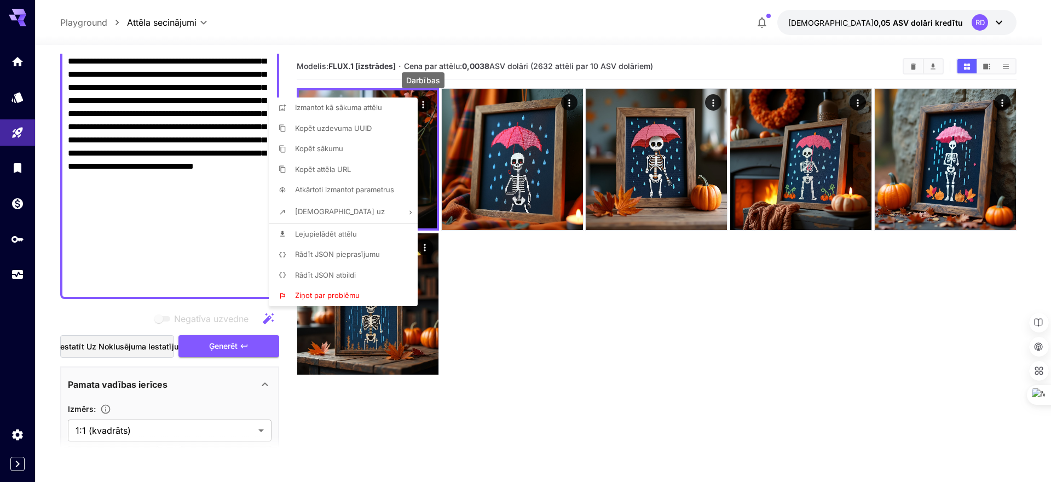
click at [355, 234] on font "Lejupielādēt attēlu" at bounding box center [326, 233] width 62 height 9
click at [539, 460] on div at bounding box center [525, 241] width 1051 height 482
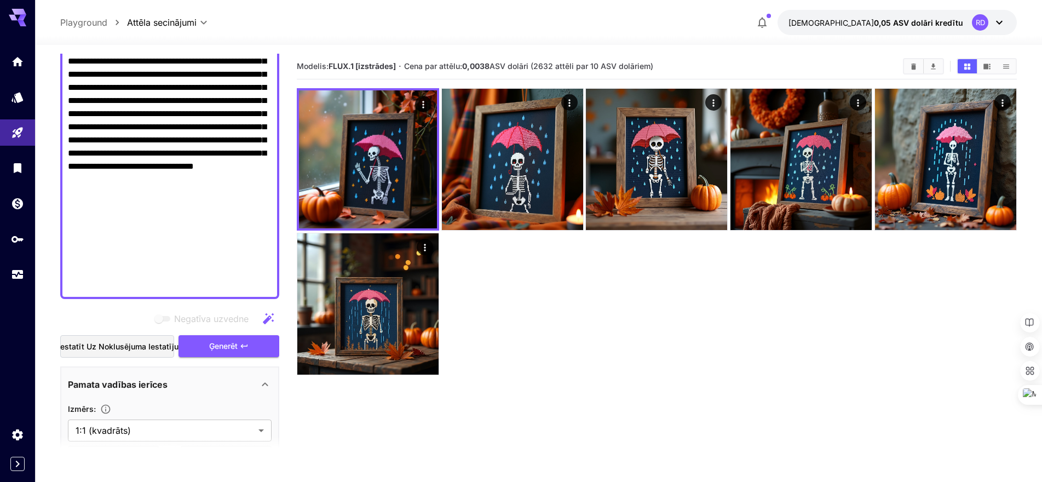
click at [589, 406] on section "Modelis: FLUX.1 [izstrādes] · Cena par attēlu: 0,0038 ASV dolāri (2632 attēli p…" at bounding box center [657, 295] width 720 height 482
click at [548, 371] on div at bounding box center [657, 231] width 720 height 287
click at [19, 17] on icon at bounding box center [18, 18] width 18 height 18
click at [587, 288] on div at bounding box center [657, 231] width 720 height 287
click at [13, 14] on icon at bounding box center [18, 18] width 18 height 18
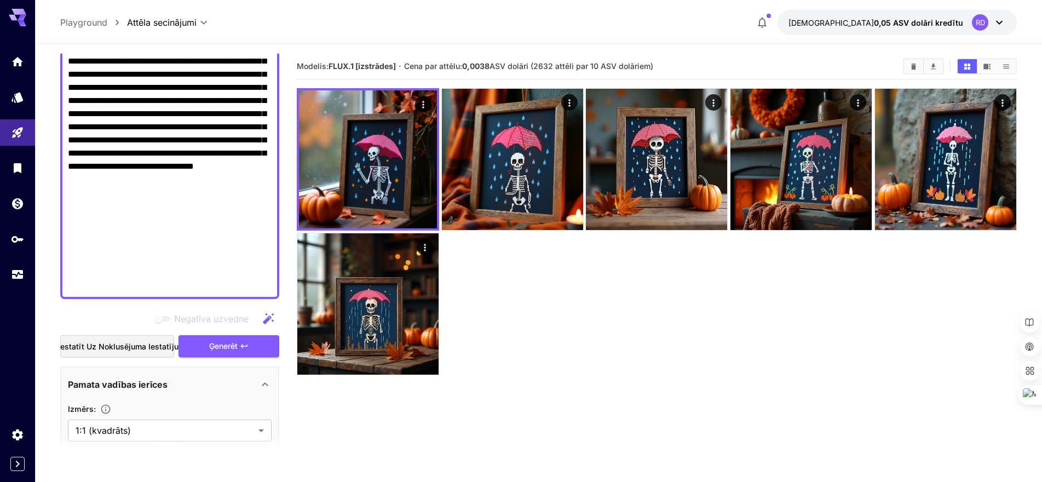
click at [592, 390] on section "Modelis: FLUX.1 [izstrādes] · Cena par attēlu: 0,0038 ASV dolāri (2632 attēli p…" at bounding box center [657, 295] width 720 height 482
click at [963, 66] on icon "Rādīt attēlus režģa skatā" at bounding box center [967, 66] width 8 height 8
click at [987, 68] on icon "Rādīt attēlus video skatā" at bounding box center [986, 65] width 7 height 5
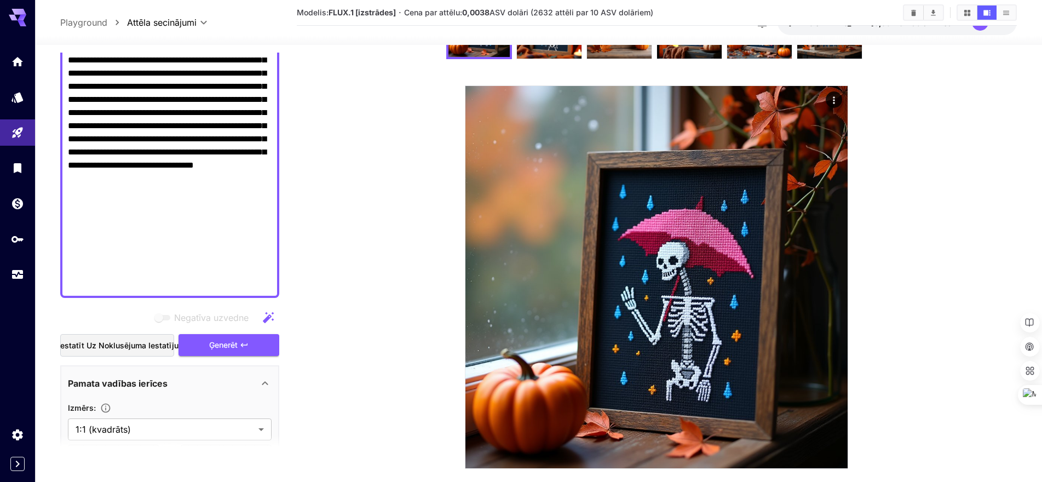
scroll to position [55, 0]
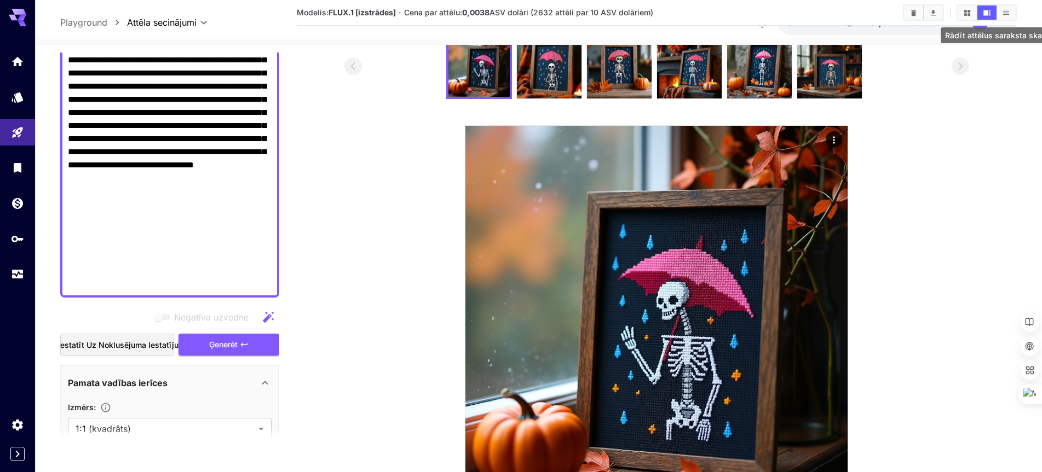
click at [1009, 14] on icon "Rādīt attēlus saraksta skatā" at bounding box center [1006, 13] width 8 height 8
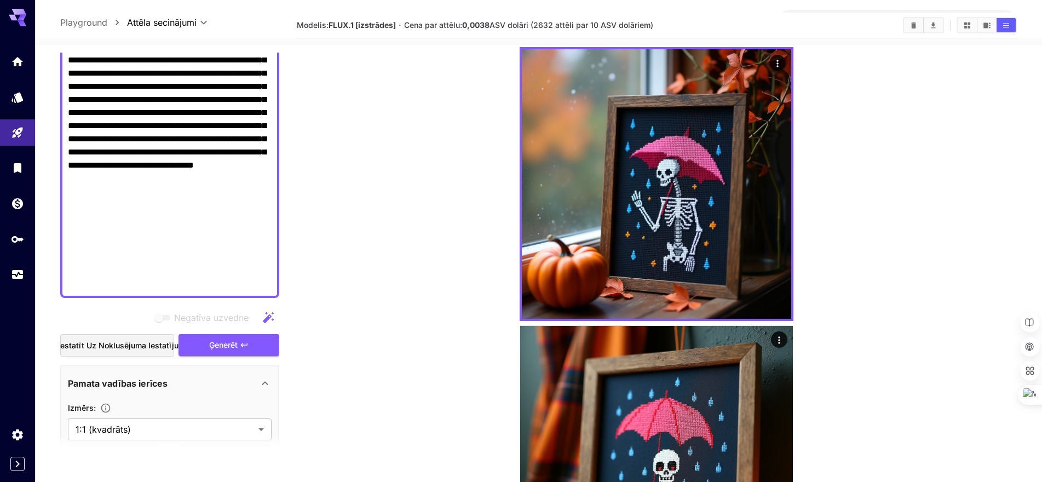
scroll to position [0, 0]
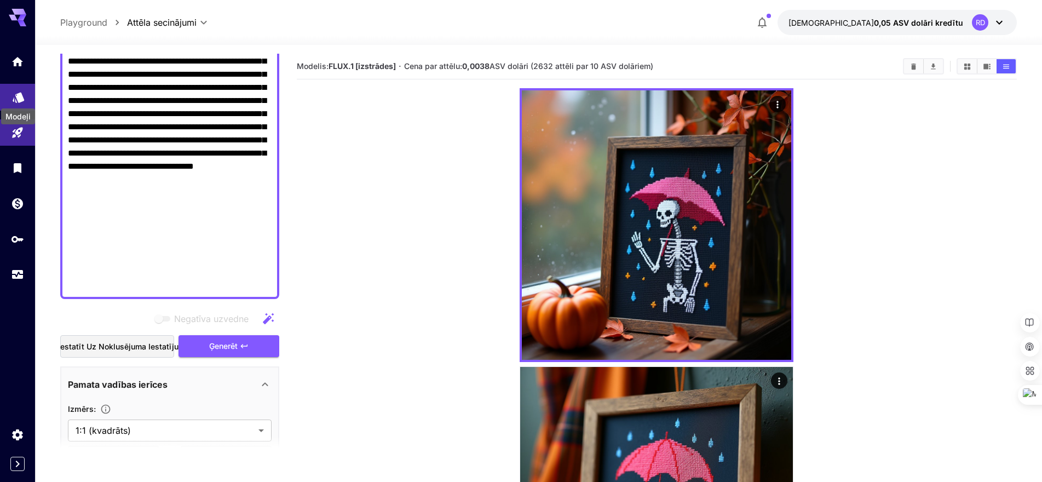
click at [19, 95] on icon "Modeļi" at bounding box center [18, 94] width 11 height 10
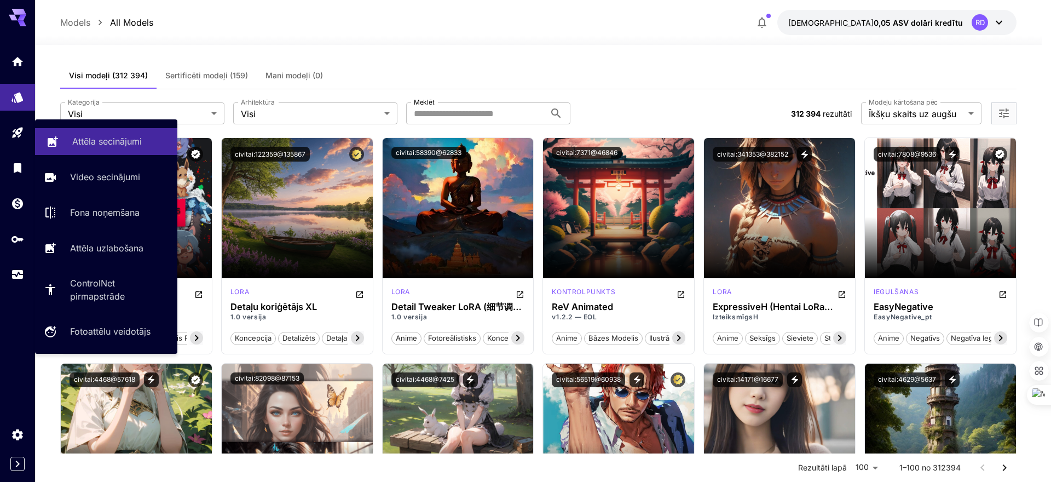
click at [101, 142] on font "Attēla secinājumi" at bounding box center [107, 141] width 70 height 11
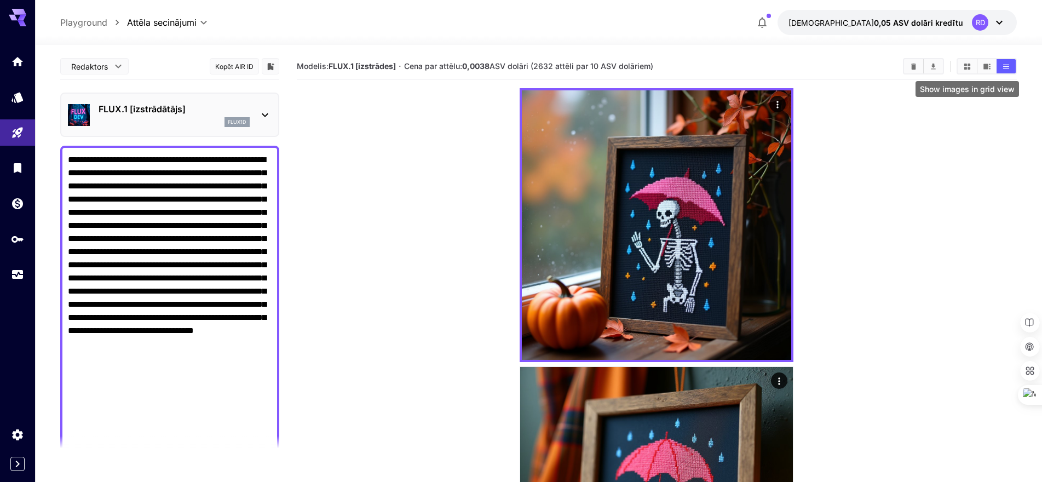
click at [965, 68] on icon "Rādīt attēlus režģa skatā" at bounding box center [967, 66] width 6 height 6
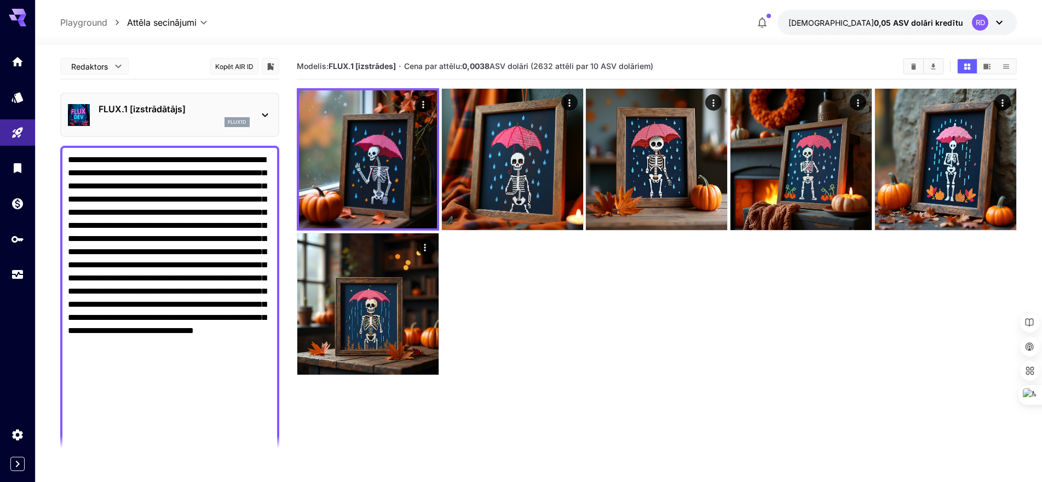
click at [651, 334] on div at bounding box center [657, 231] width 720 height 287
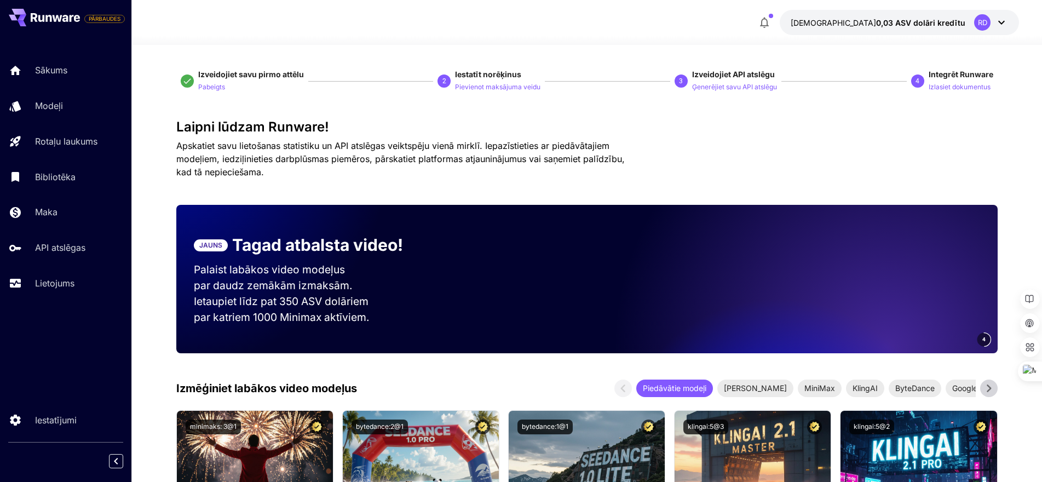
click at [859, 136] on div "Laipni lūdzam Runware! Apskatiet savu lietošanas statistiku un API atslēgas vei…" at bounding box center [586, 148] width 821 height 59
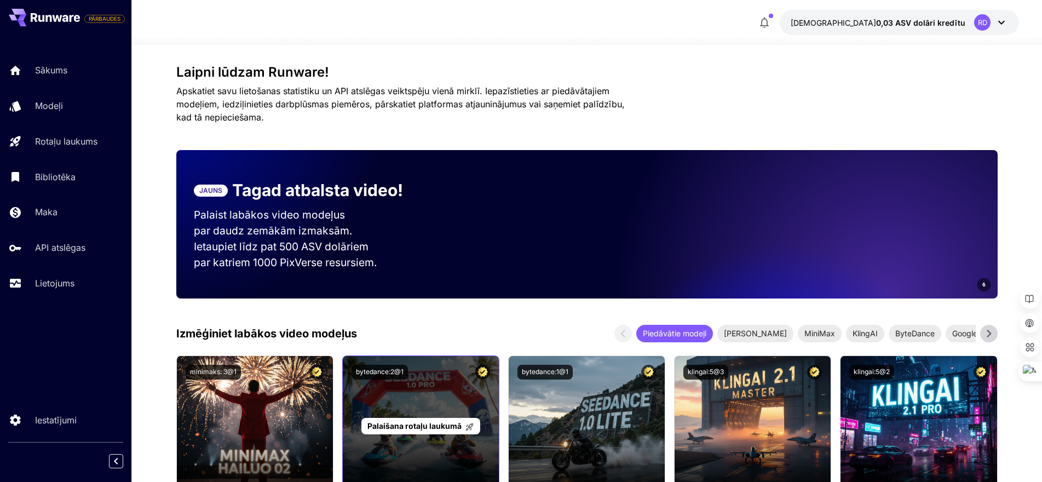
click at [449, 480] on div "Palaišana rotaļu laukumā" at bounding box center [421, 426] width 156 height 140
